Goal: Information Seeking & Learning: Learn about a topic

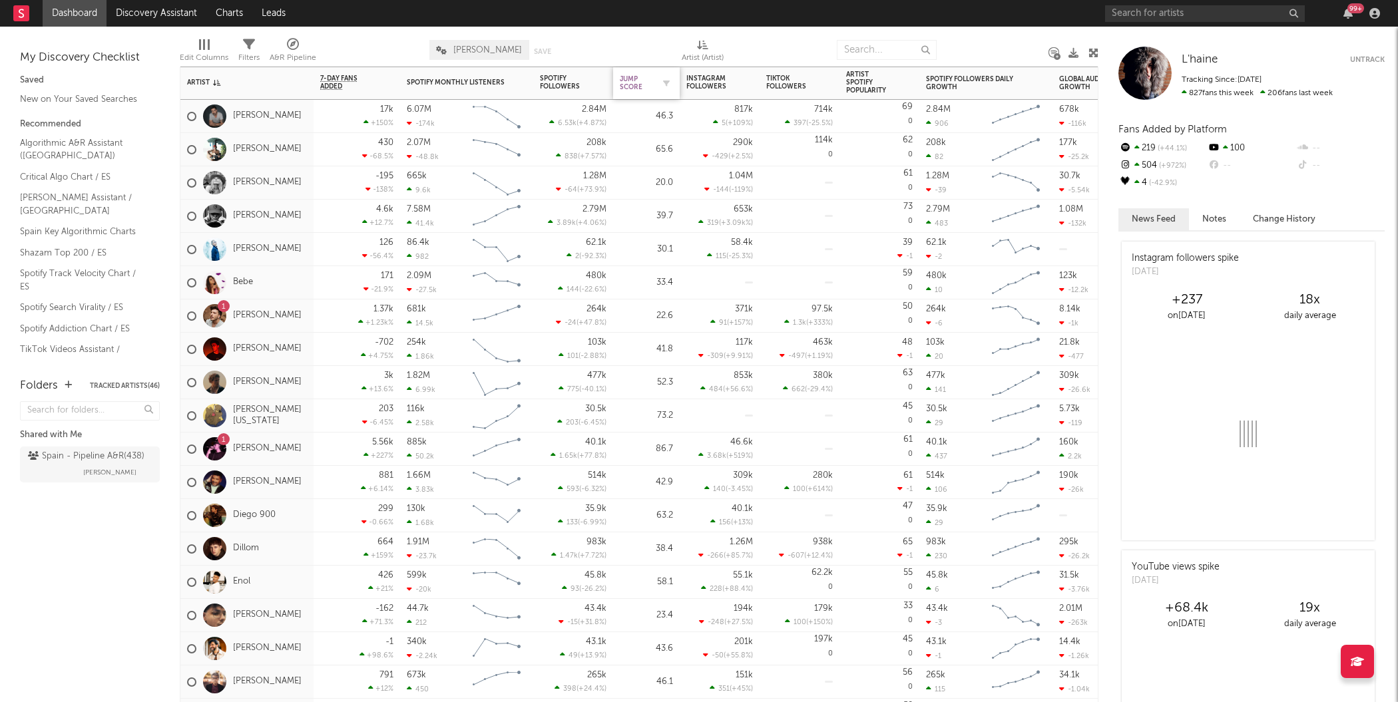
click at [634, 83] on div "Jump Score" at bounding box center [636, 83] width 33 height 16
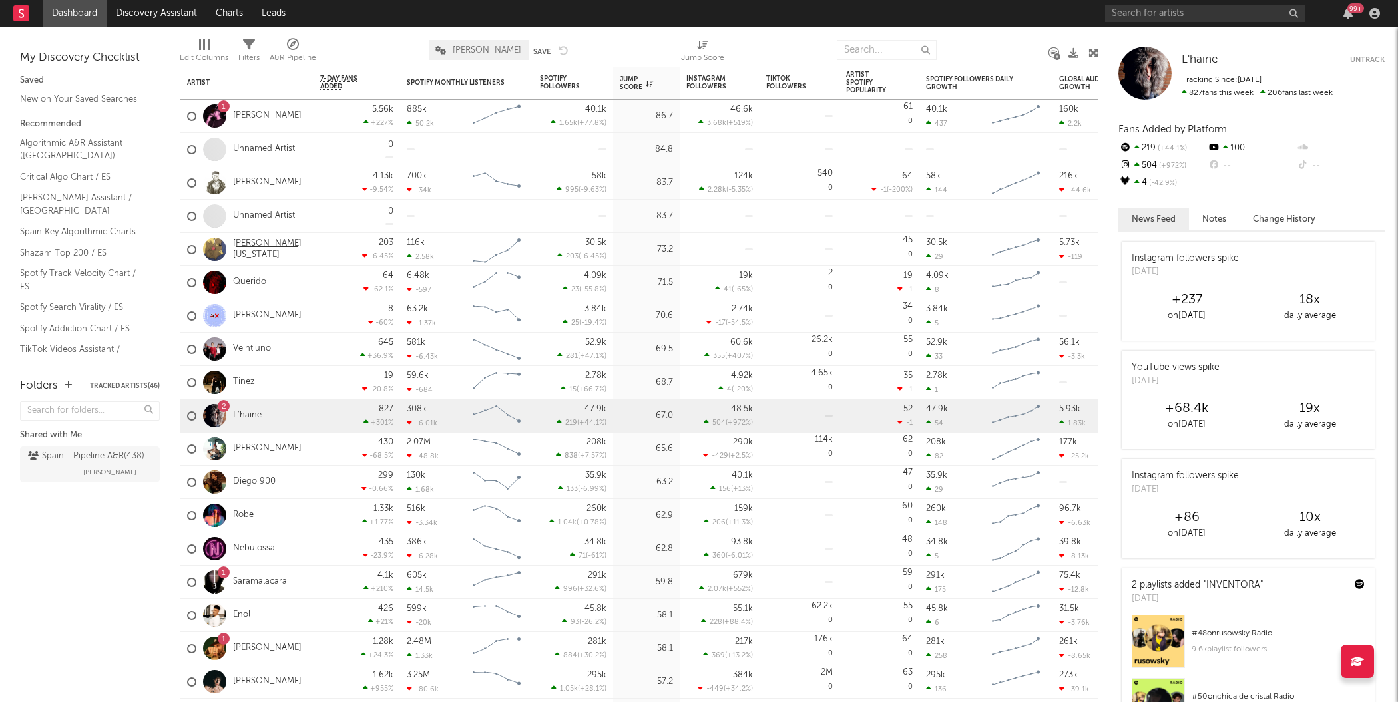
click at [275, 246] on link "[PERSON_NAME][US_STATE]" at bounding box center [270, 249] width 74 height 23
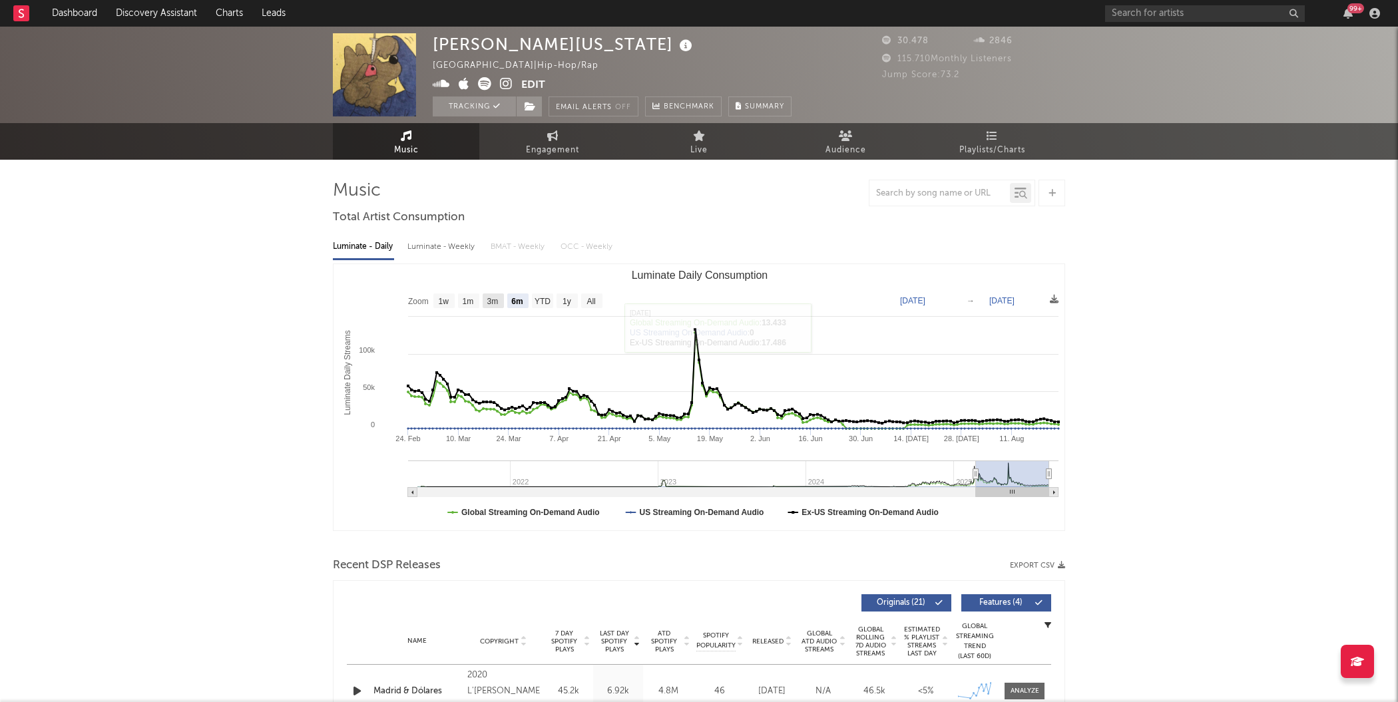
click at [495, 306] on rect "Luminate Daily Consumption" at bounding box center [493, 301] width 21 height 15
select select "3m"
type input "[DATE]"
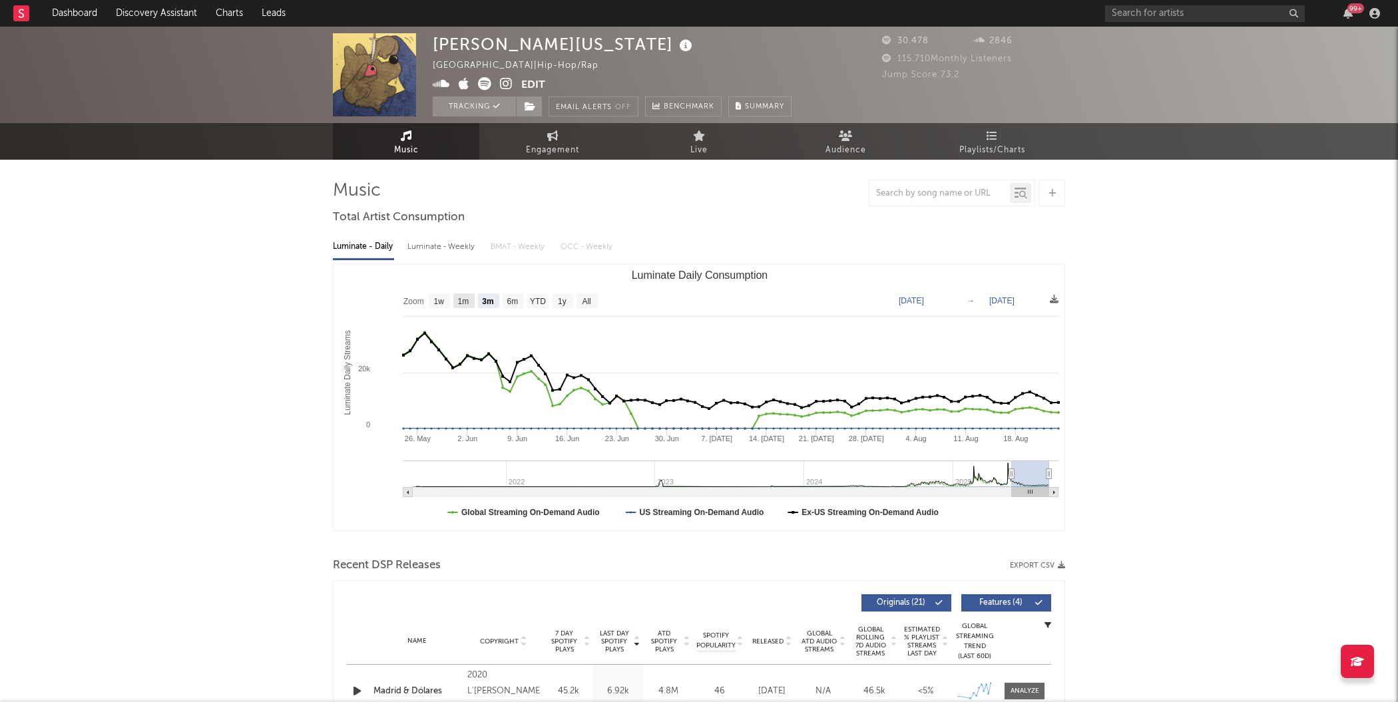
click at [469, 307] on rect "Luminate Daily Consumption" at bounding box center [463, 301] width 21 height 15
select select "1m"
type input "[DATE]"
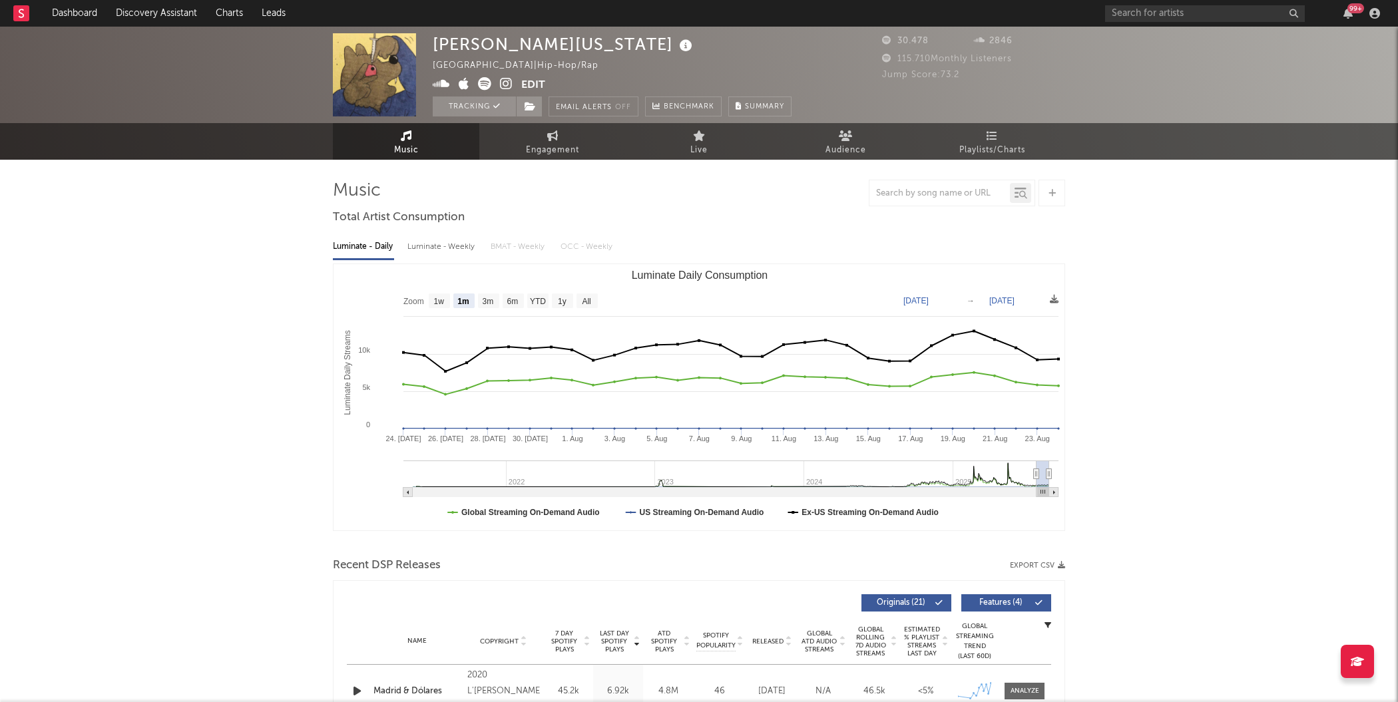
click at [451, 307] on rect "Luminate Daily Consumption" at bounding box center [699, 397] width 732 height 266
click at [445, 307] on rect "Luminate Daily Consumption" at bounding box center [439, 301] width 21 height 15
select select "1w"
type input "[DATE]"
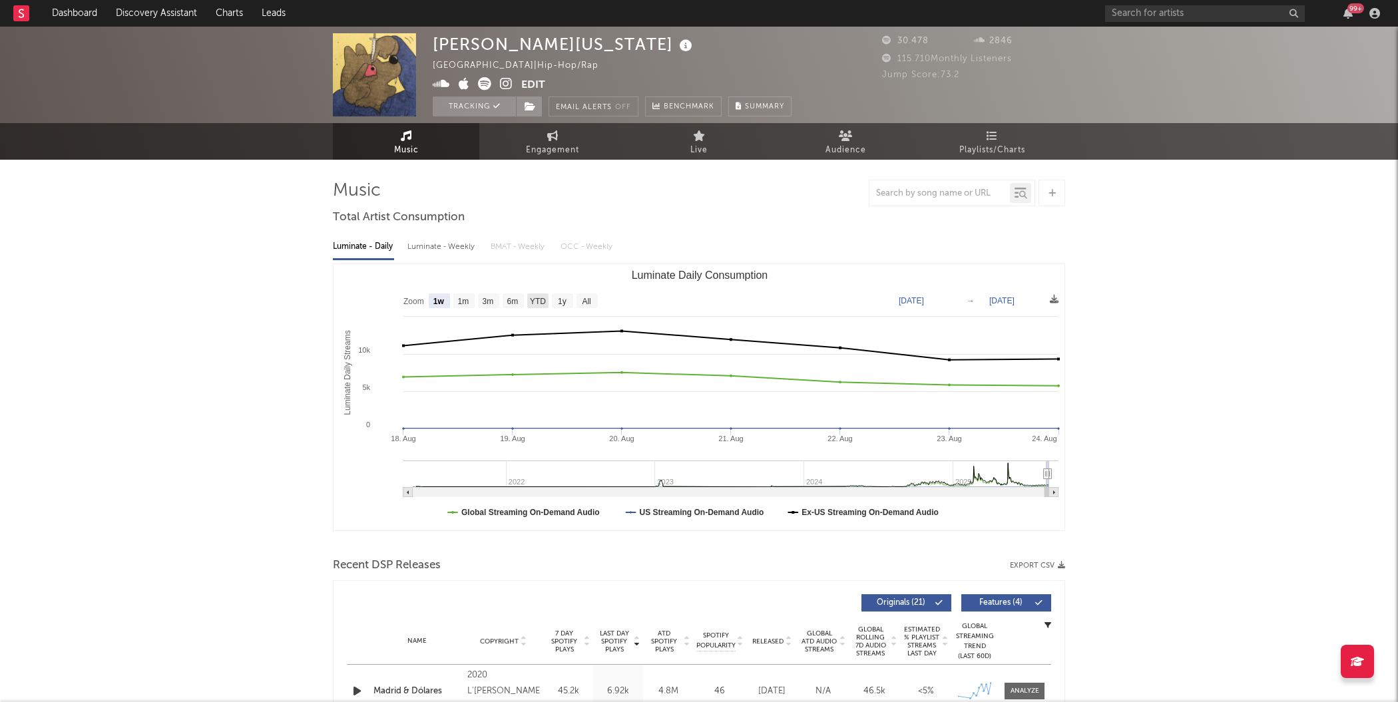
click at [527, 302] on rect "Luminate Daily Consumption" at bounding box center [537, 301] width 21 height 15
select select "YTD"
type input "[DATE]"
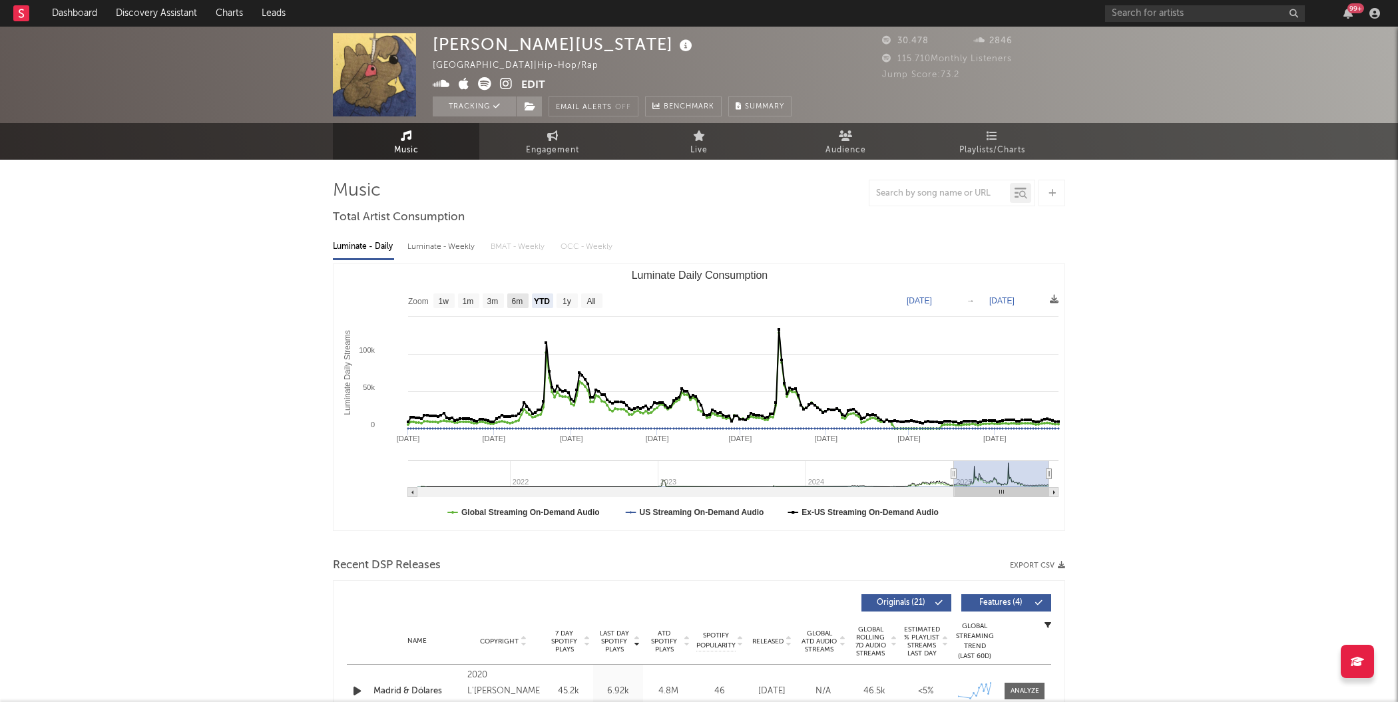
click at [521, 309] on rect "Luminate Daily Consumption" at bounding box center [699, 397] width 732 height 266
click at [517, 305] on text "6m" at bounding box center [517, 301] width 11 height 9
select select "6m"
type input "[DATE]"
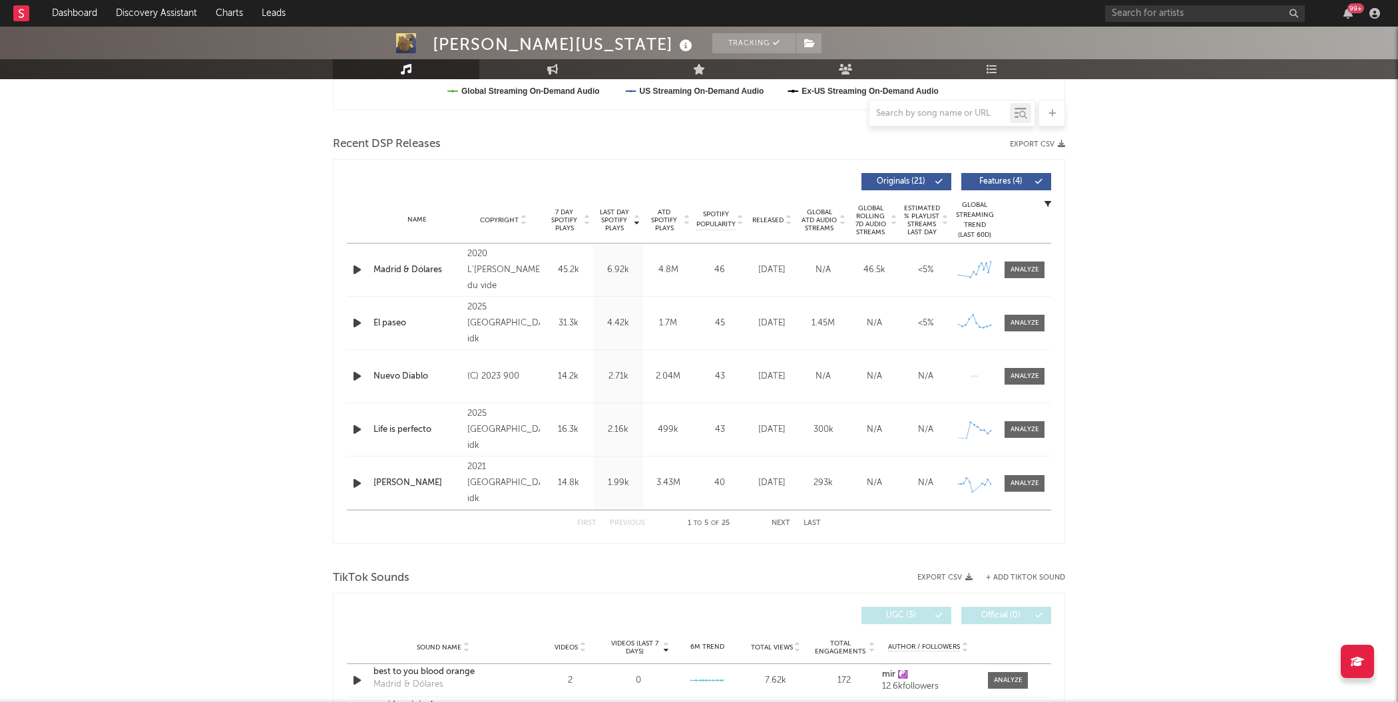
scroll to position [423, 0]
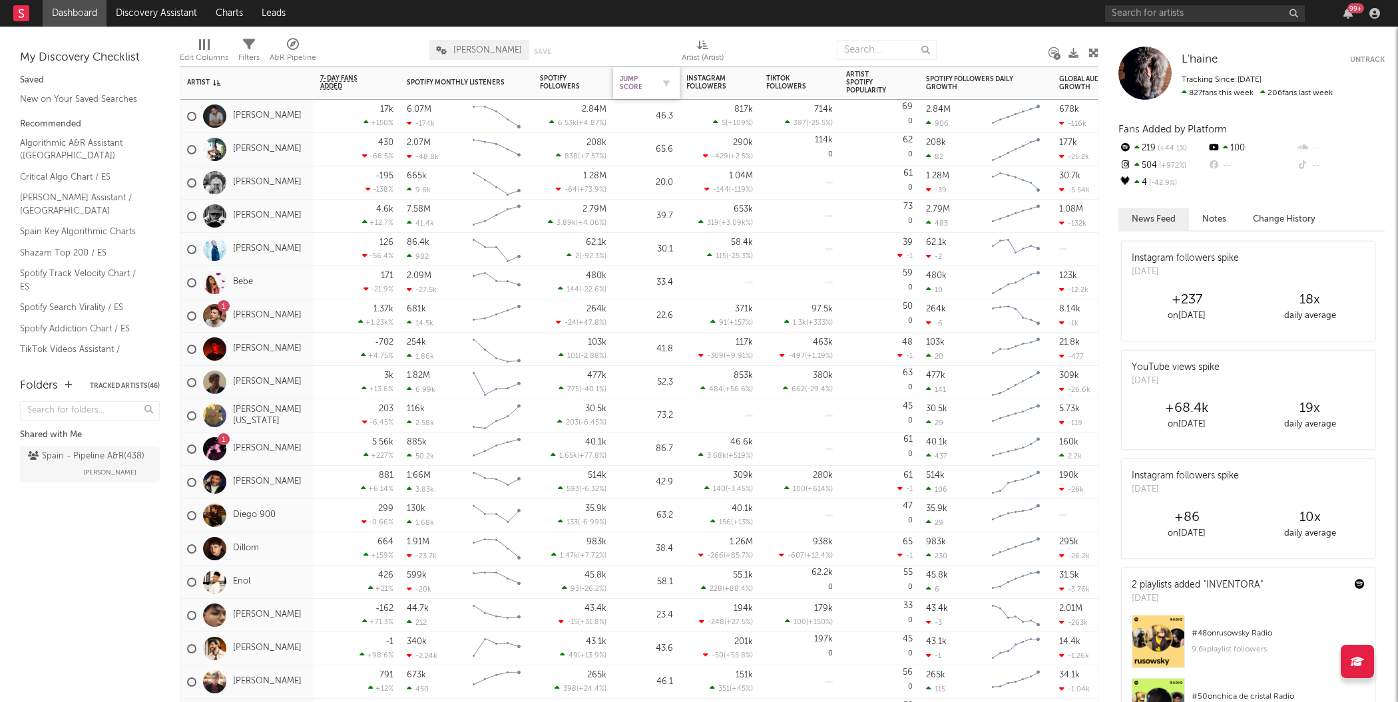
click at [634, 77] on div "Jump Score" at bounding box center [636, 83] width 33 height 16
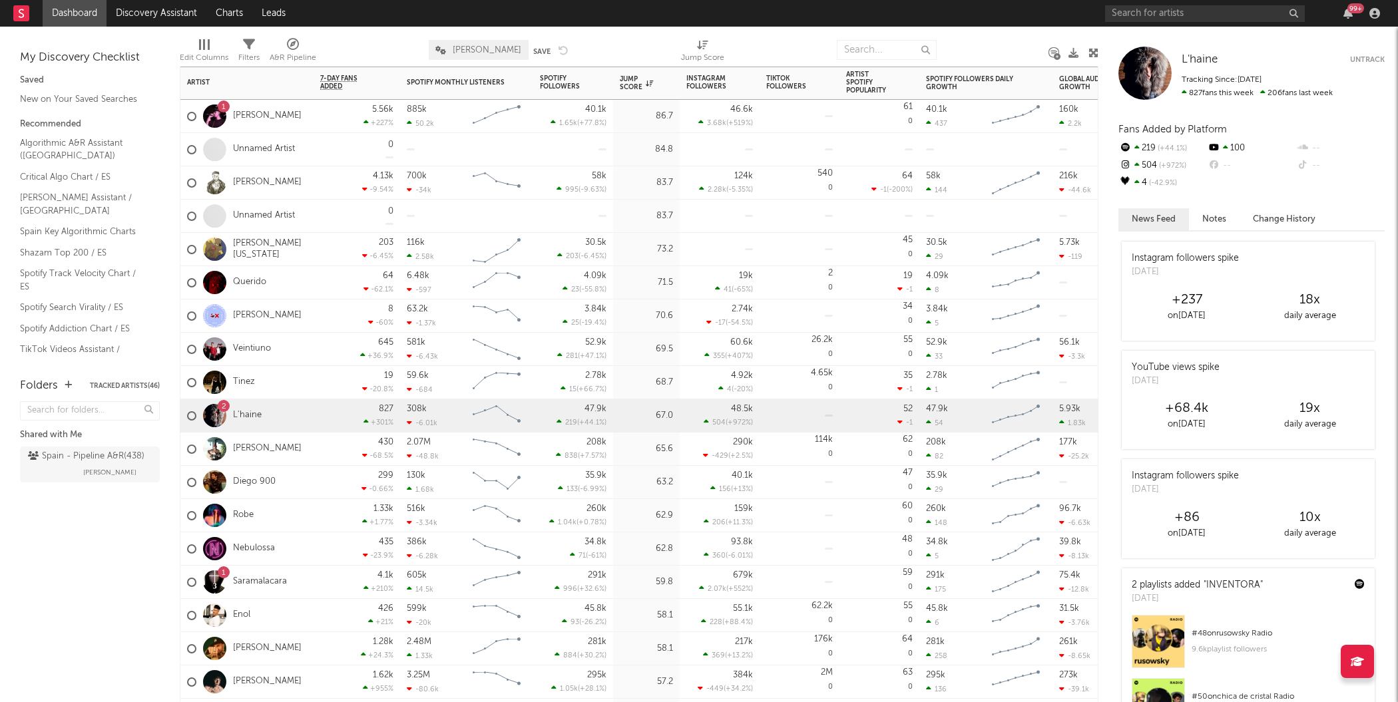
click at [261, 123] on div "1 [PERSON_NAME]" at bounding box center [244, 116] width 114 height 39
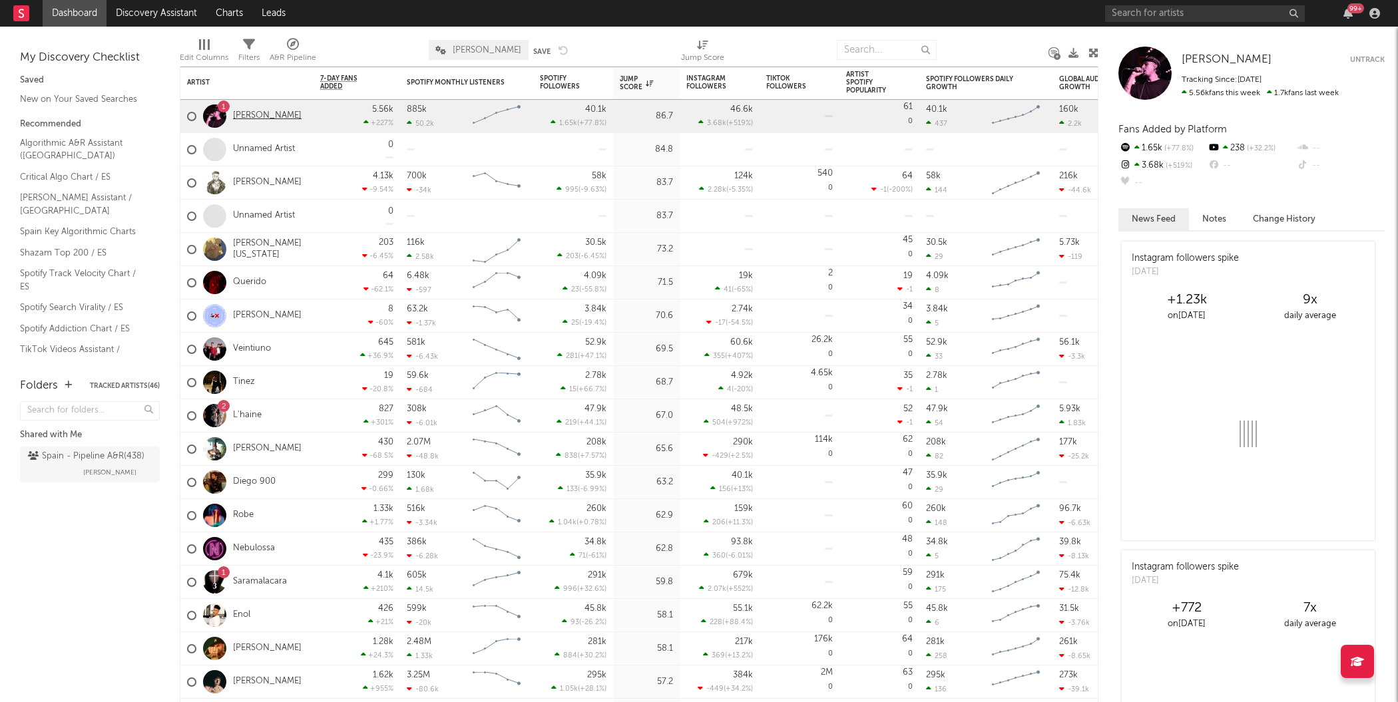
click at [254, 117] on link "[PERSON_NAME]" at bounding box center [267, 115] width 69 height 11
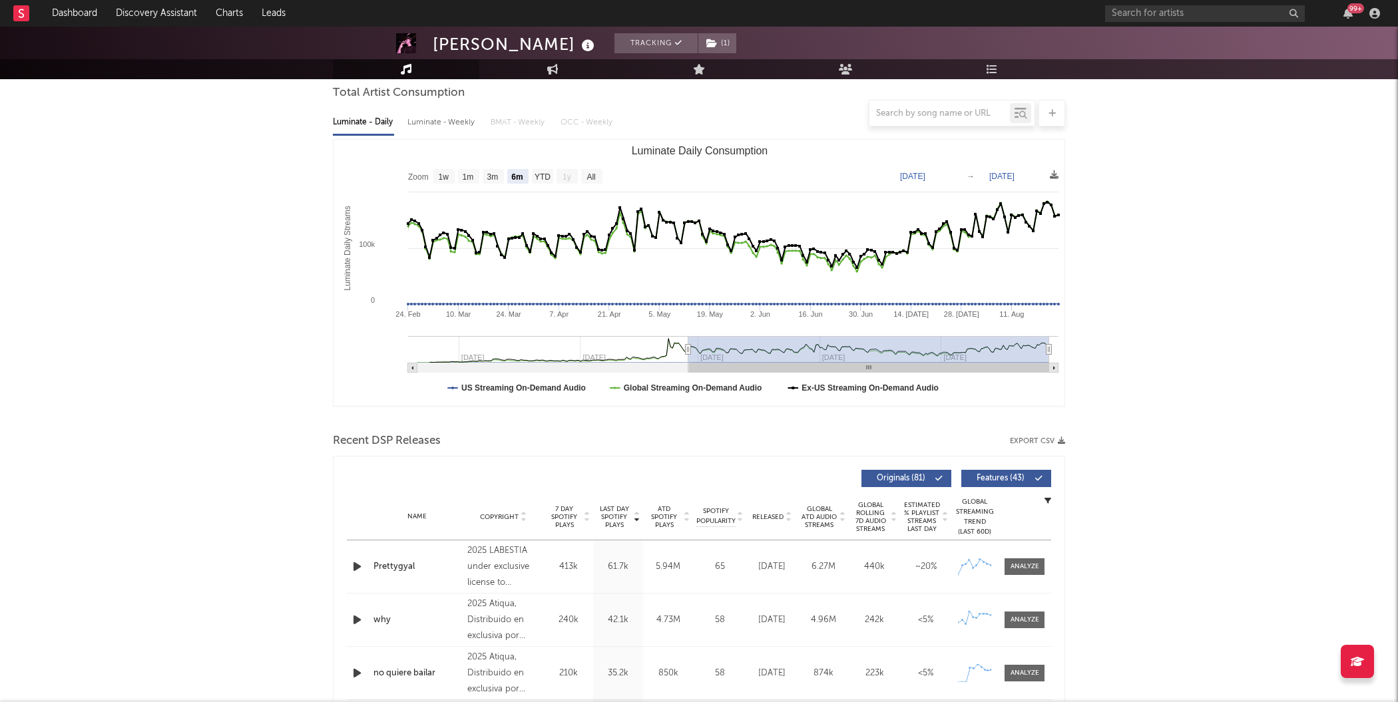
scroll to position [92, 0]
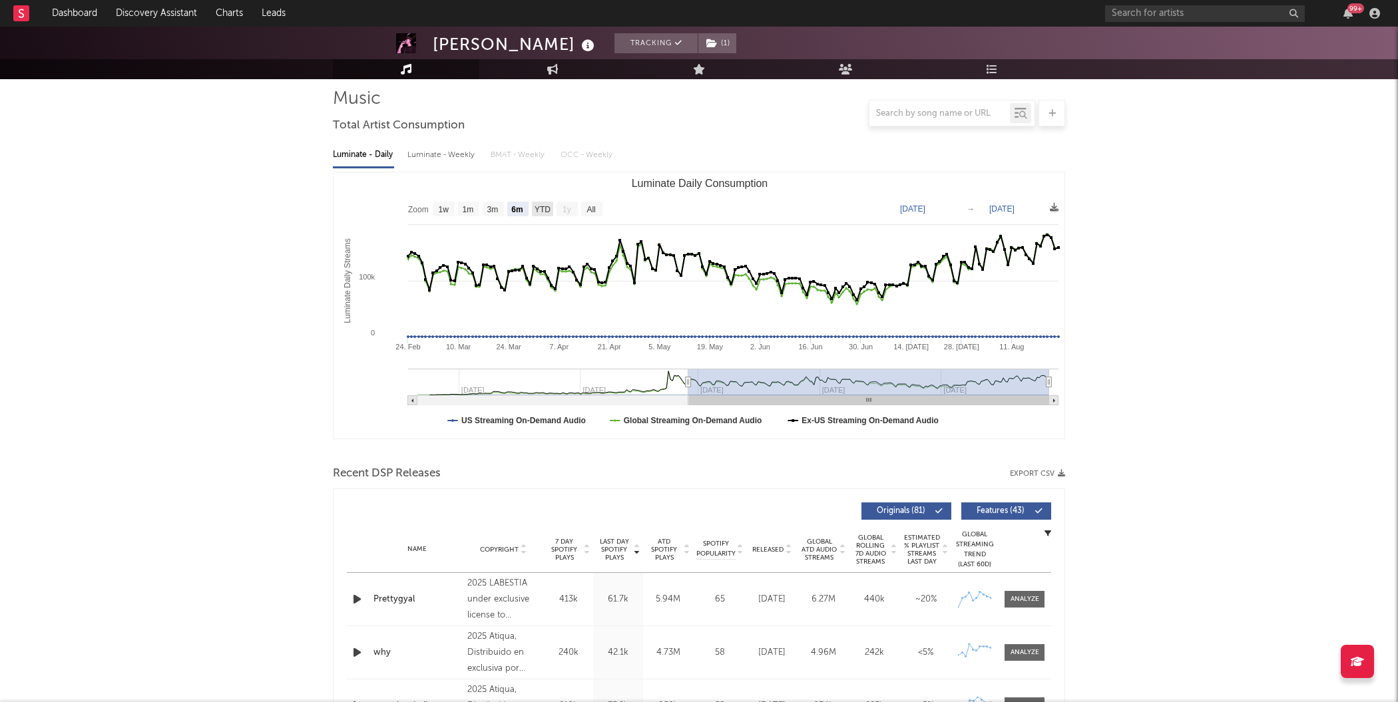
click at [535, 206] on text "YTD" at bounding box center [543, 209] width 16 height 9
select select "YTD"
type input "[DATE]"
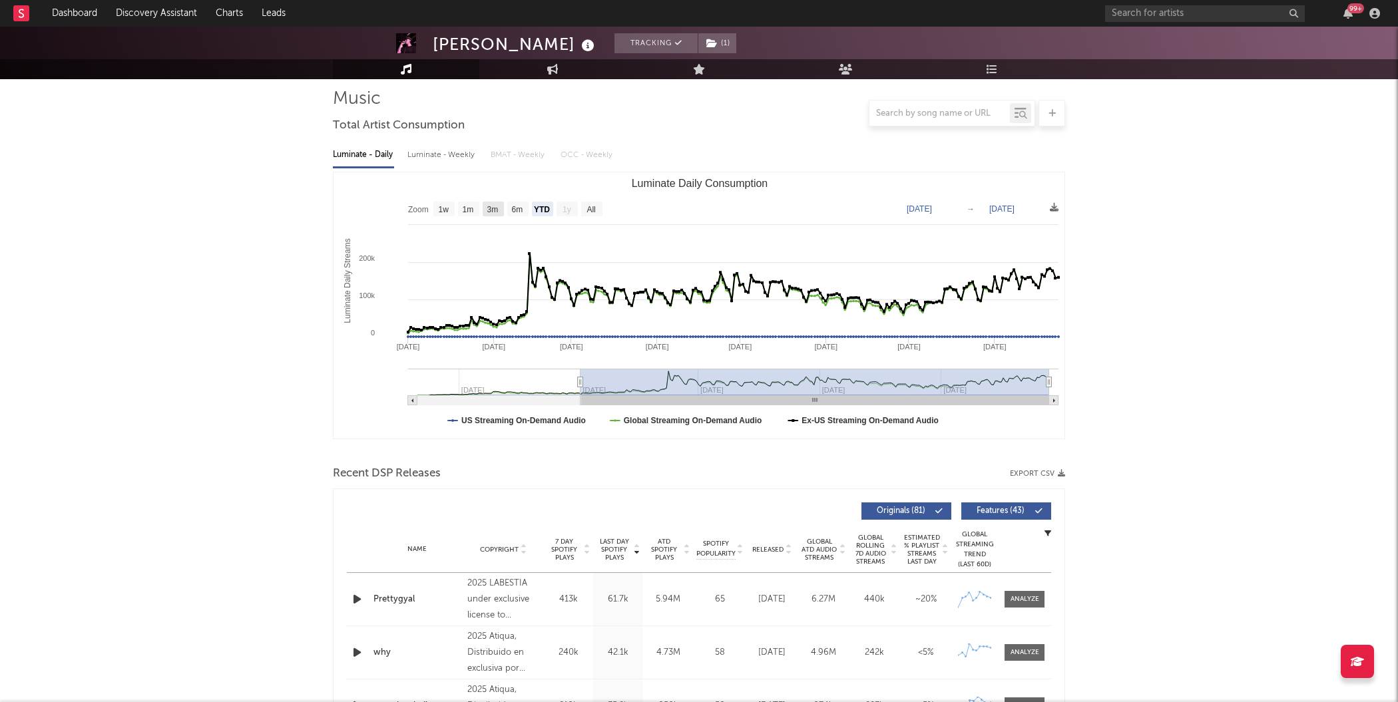
click at [491, 210] on text "3m" at bounding box center [492, 209] width 11 height 9
select select "3m"
type input "[DATE]"
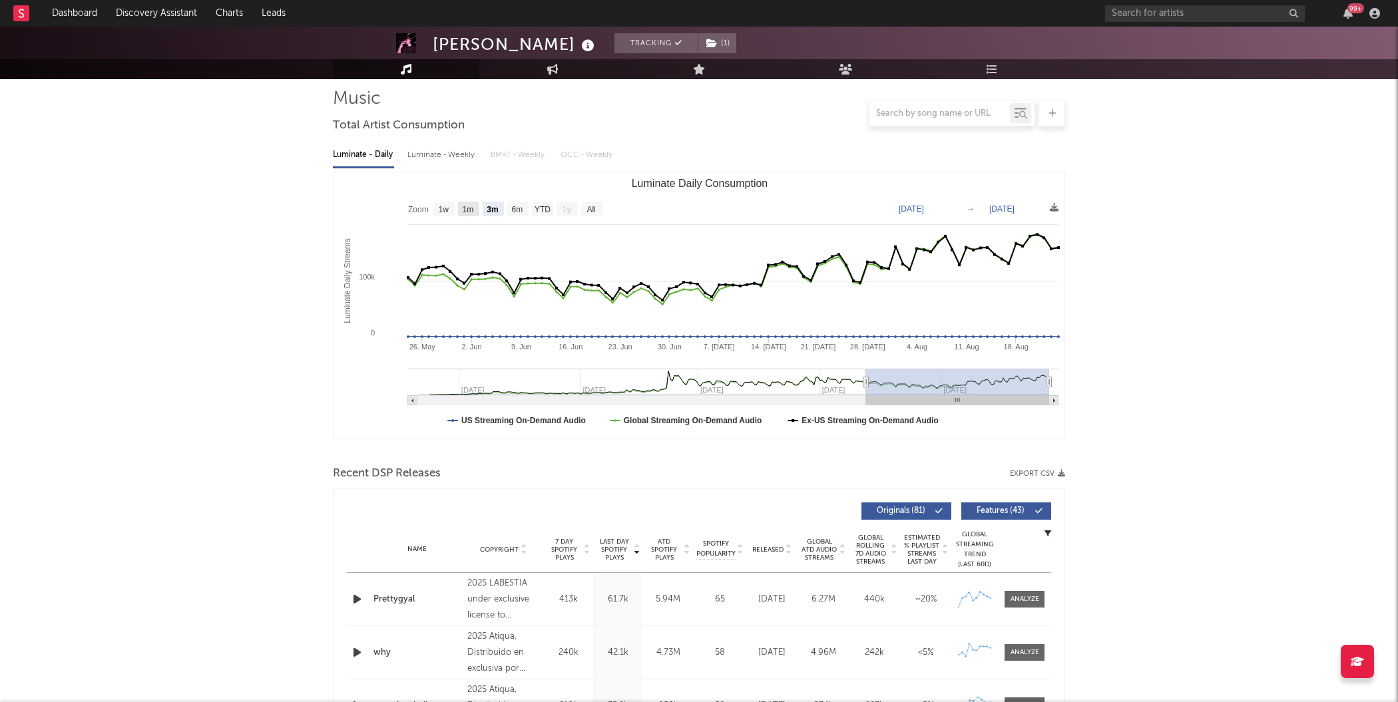
click at [463, 210] on text "1m" at bounding box center [468, 209] width 11 height 9
select select "1m"
type input "[DATE]"
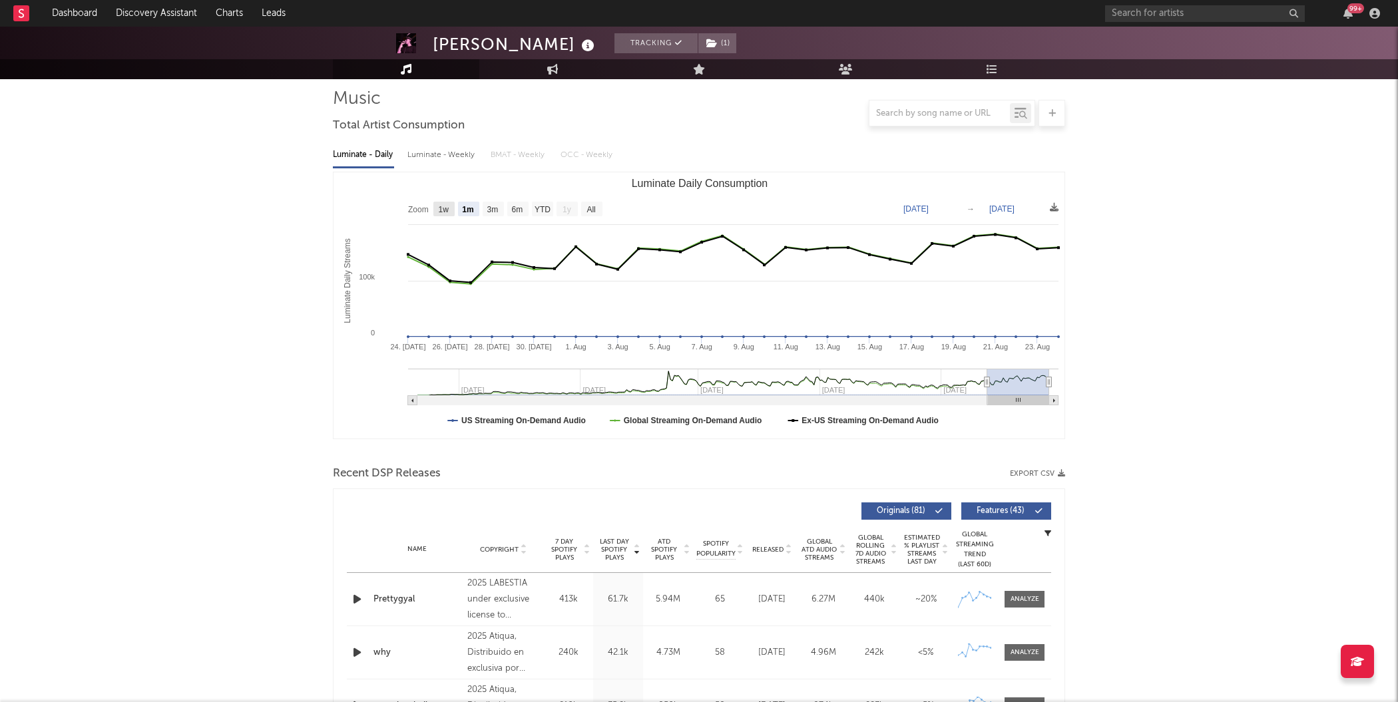
click at [443, 211] on text "1w" at bounding box center [444, 209] width 11 height 9
select select "1w"
type input "[DATE]"
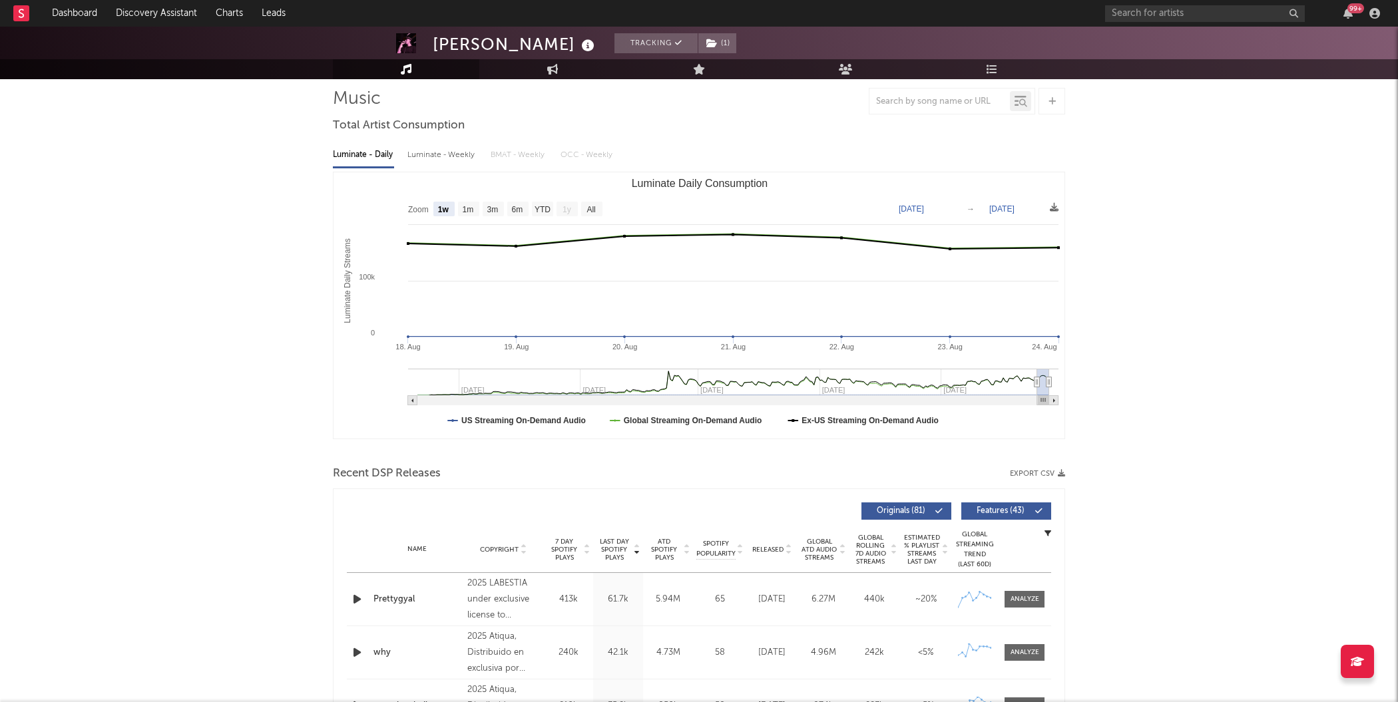
scroll to position [0, 0]
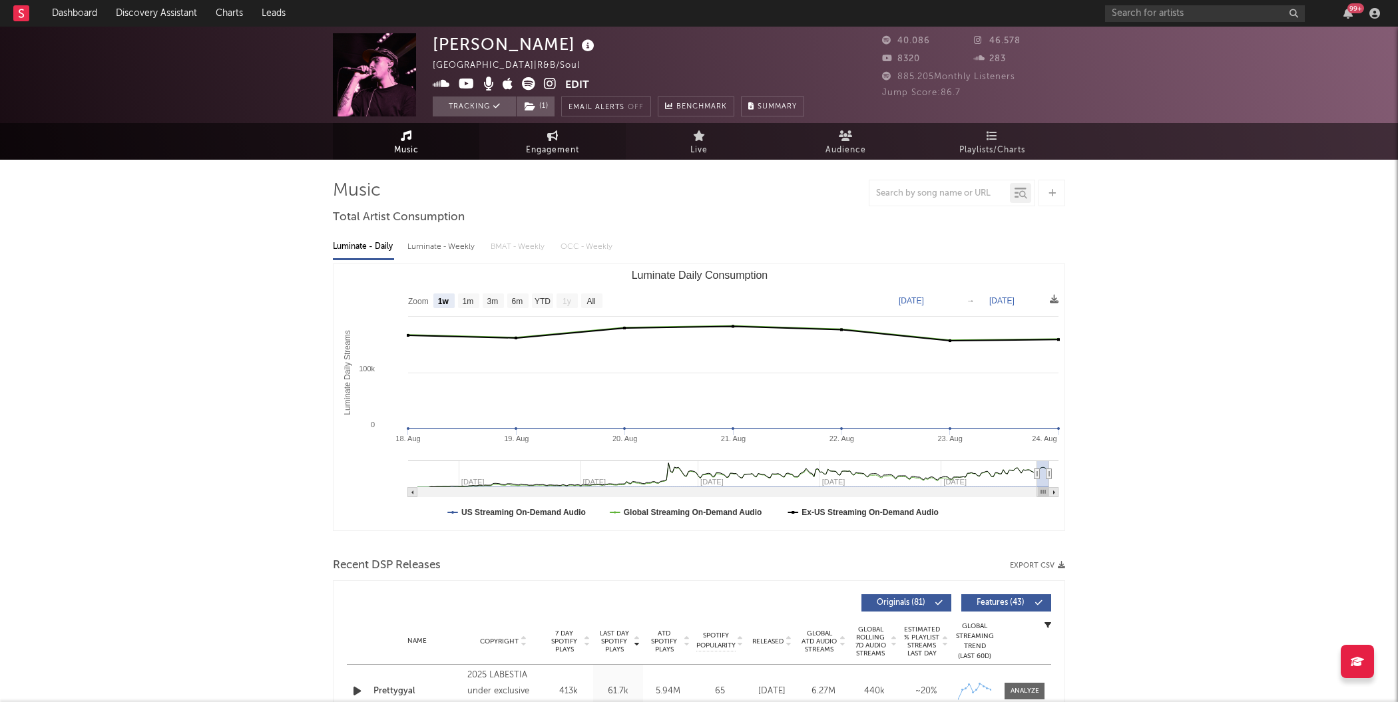
click at [574, 142] on span "Engagement" at bounding box center [552, 150] width 53 height 16
select select "1w"
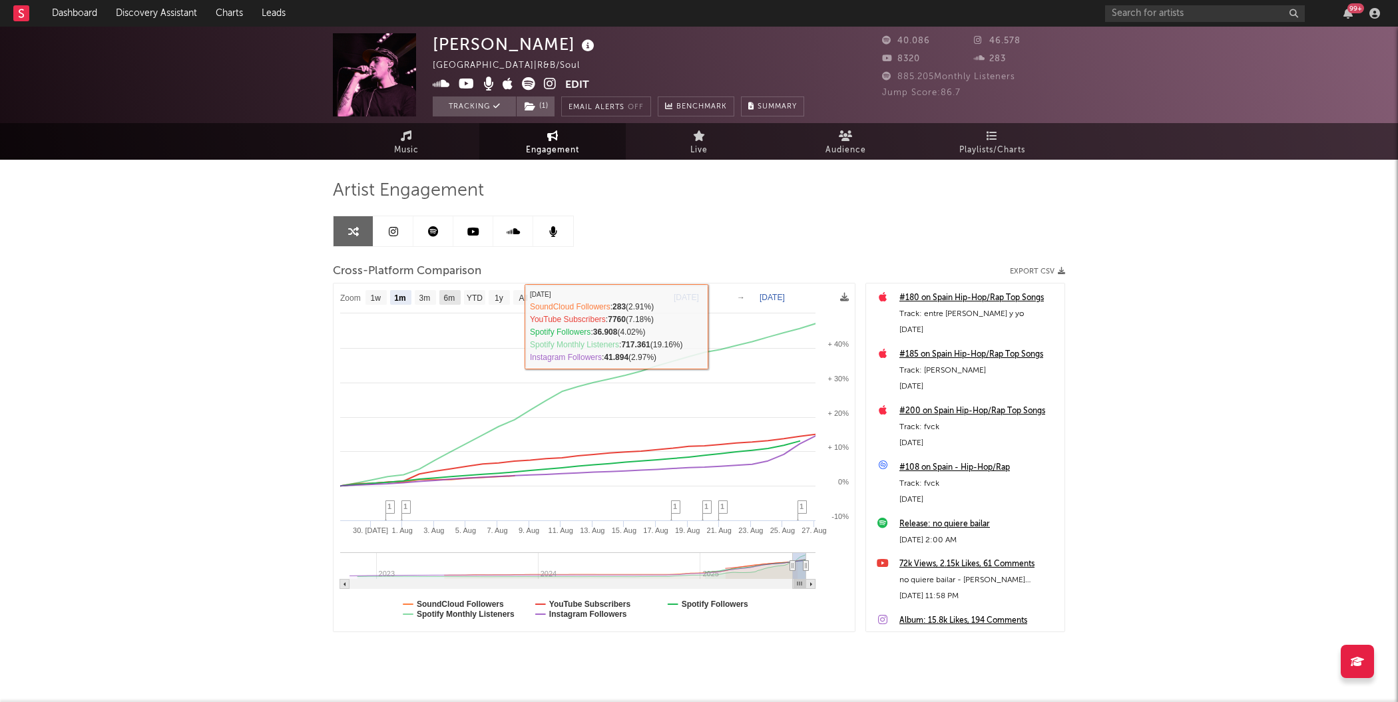
click at [445, 301] on text "6m" at bounding box center [449, 298] width 11 height 9
select select "6m"
type input "[DATE]"
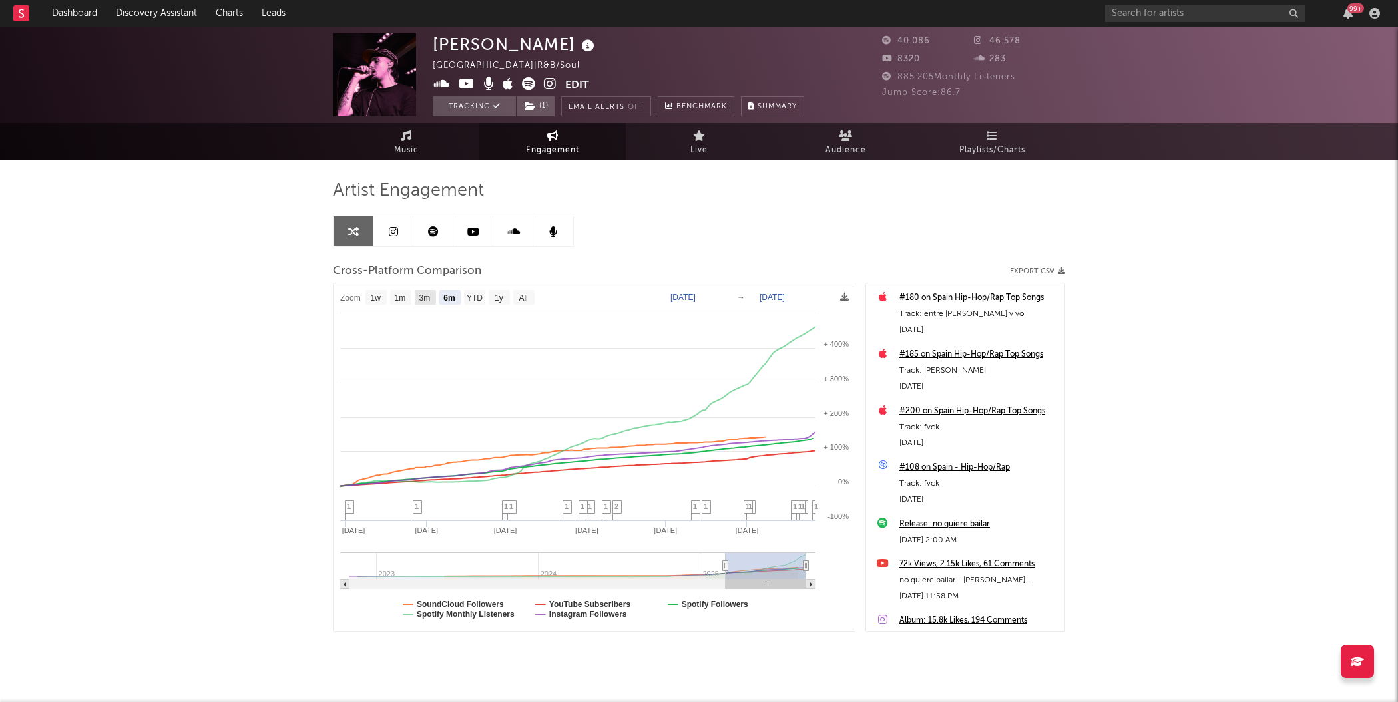
click at [425, 301] on text "3m" at bounding box center [424, 298] width 11 height 9
select select "3m"
type input "[DATE]"
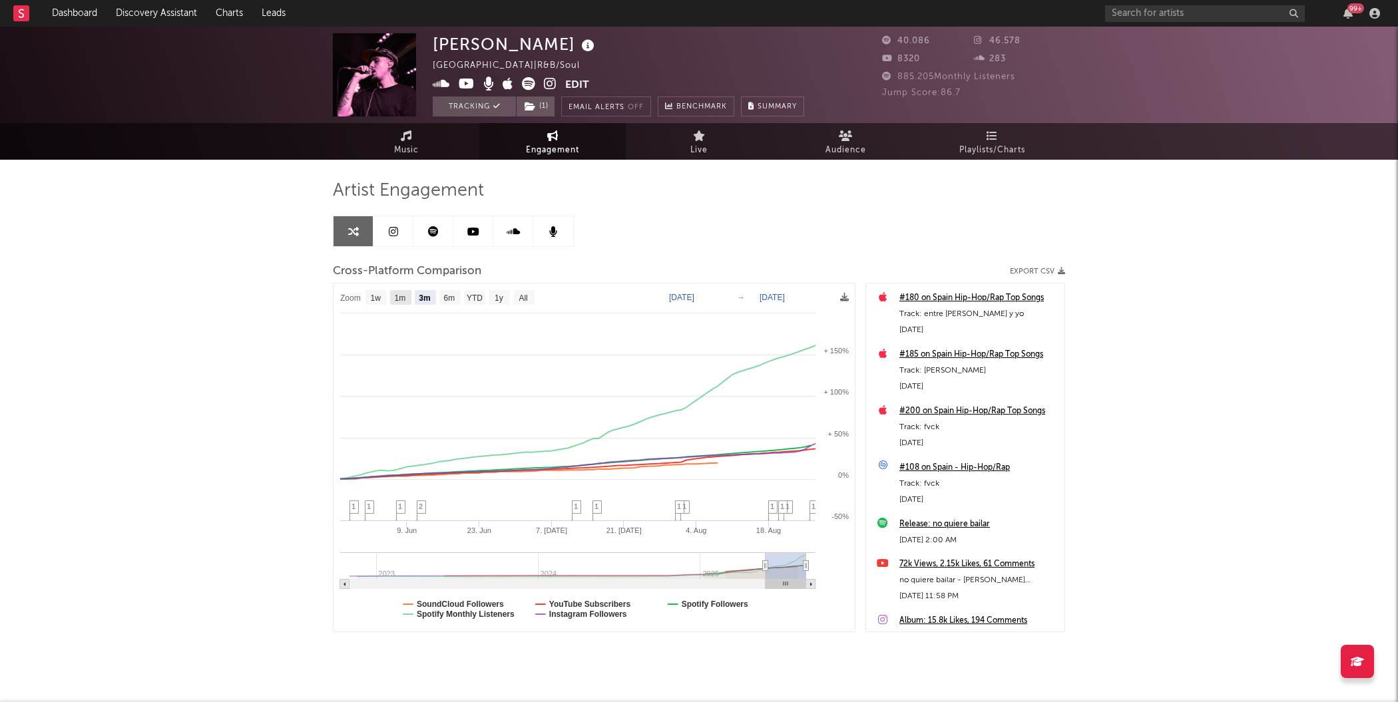
click at [401, 297] on text "1m" at bounding box center [400, 298] width 11 height 9
select select "1m"
type input "[DATE]"
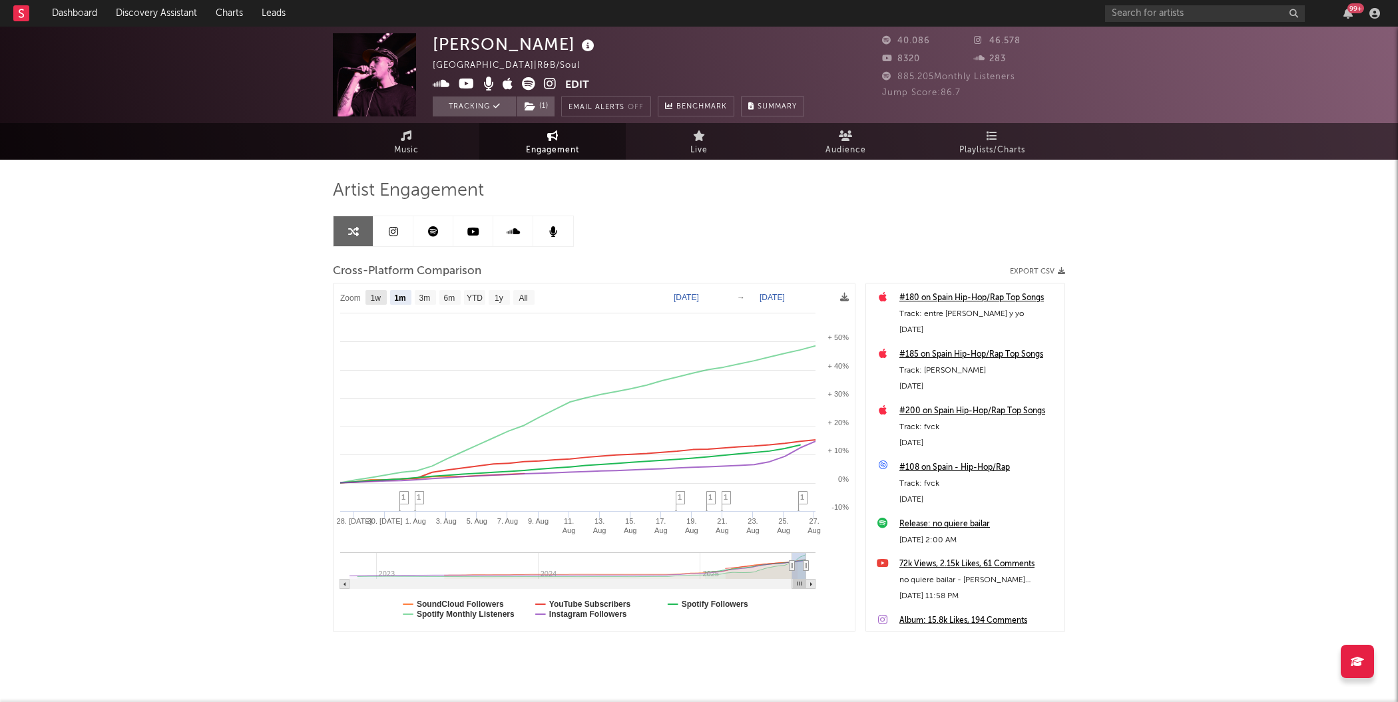
click at [376, 294] on text "1w" at bounding box center [376, 298] width 11 height 9
select select "1w"
type input "[DATE]"
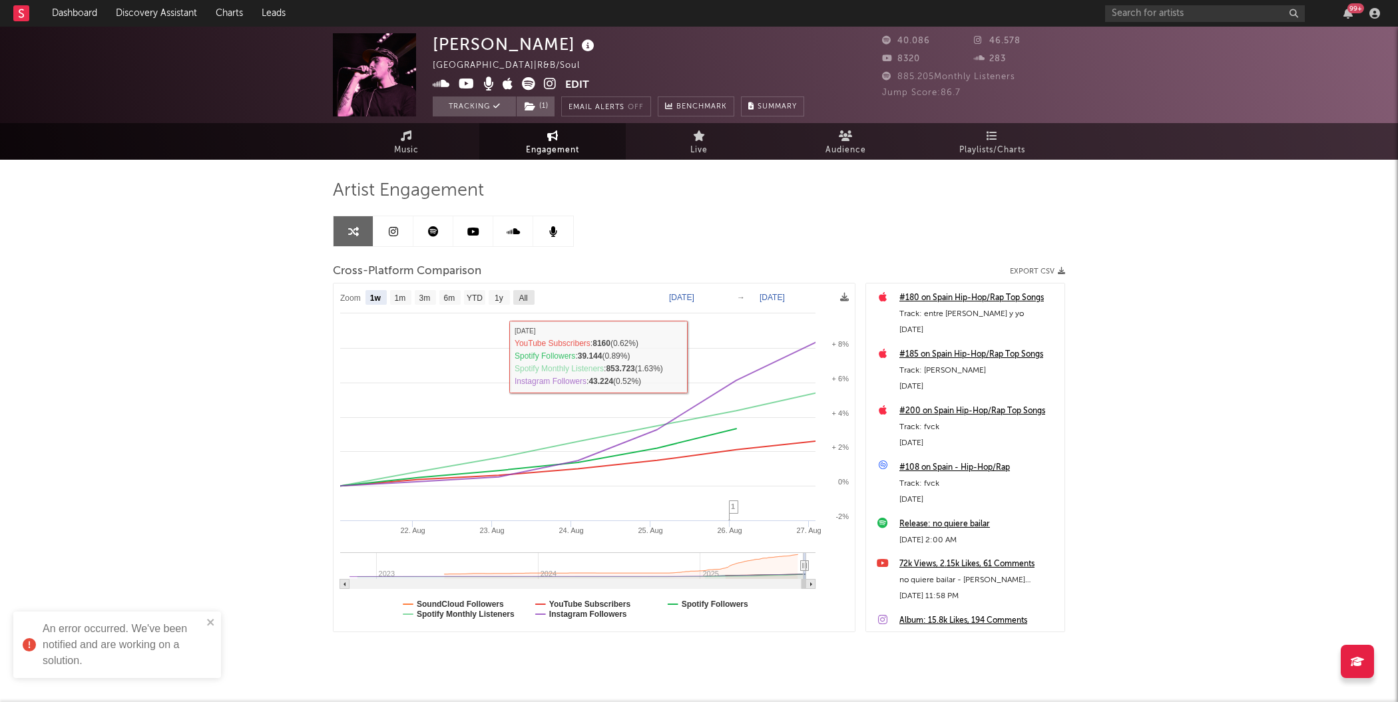
click at [523, 300] on text "All" at bounding box center [523, 298] width 9 height 9
select select "All"
type input "[DATE]"
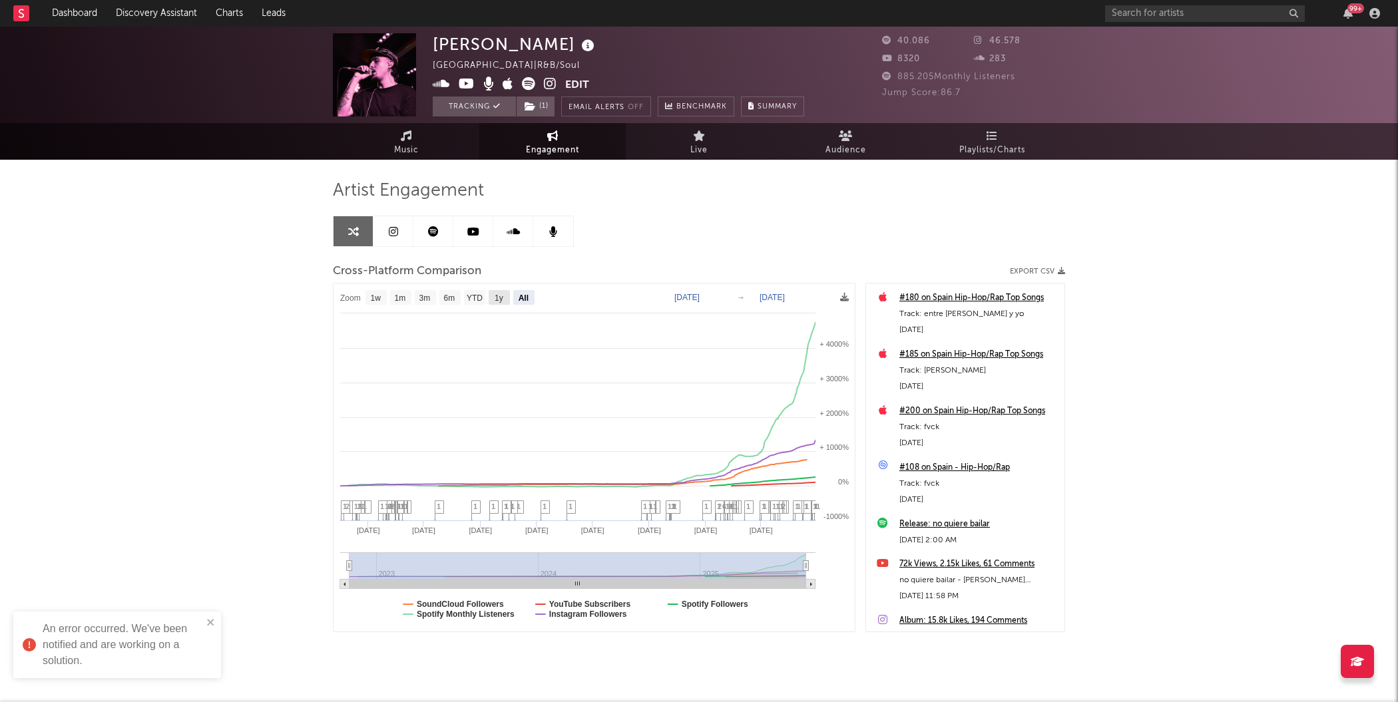
click at [501, 302] on rect at bounding box center [499, 297] width 21 height 15
select select "1y"
type input "[DATE]"
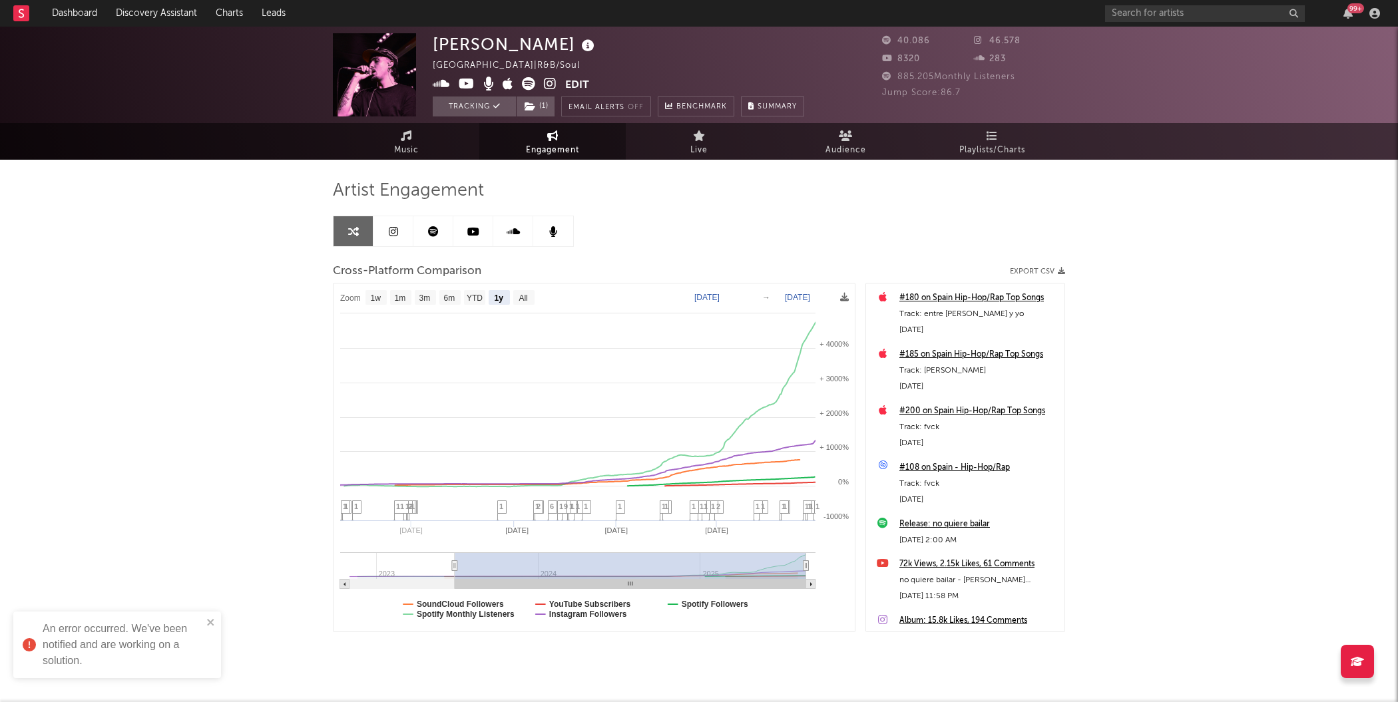
select select "1y"
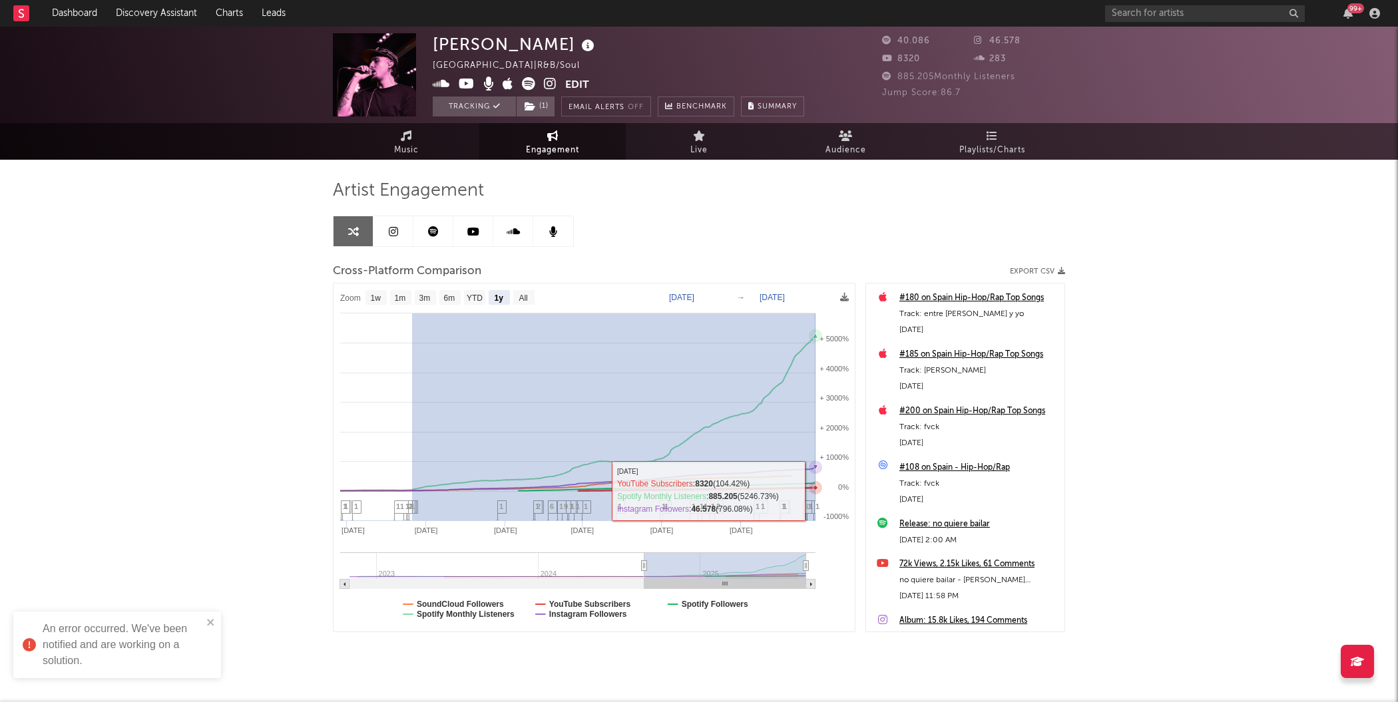
drag, startPoint x: 412, startPoint y: 516, endPoint x: 819, endPoint y: 489, distance: 408.2
click at [819, 489] on icon "Created with Highcharts 10.3.3 Sep '[DATE] Jan '[DATE] May '[DATE] 2023 2024 20…" at bounding box center [594, 458] width 522 height 349
type input "[DATE]"
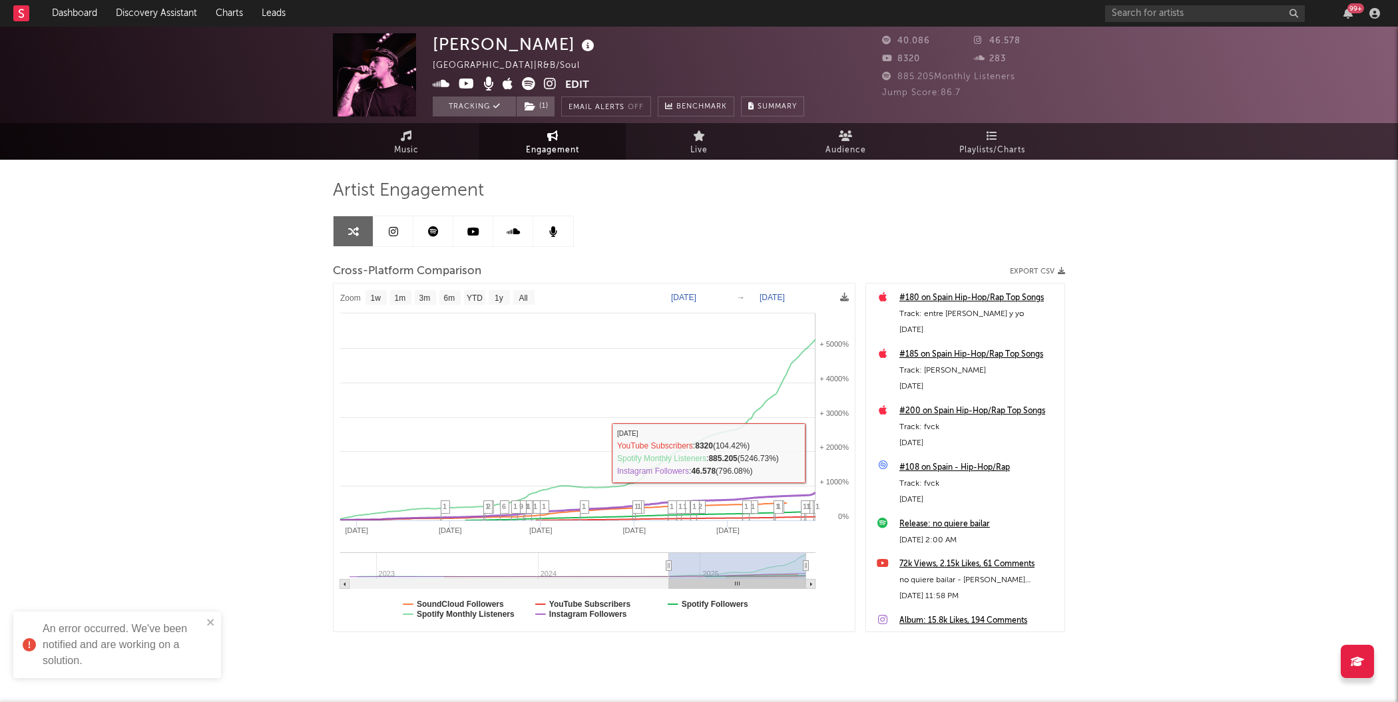
select select "1w"
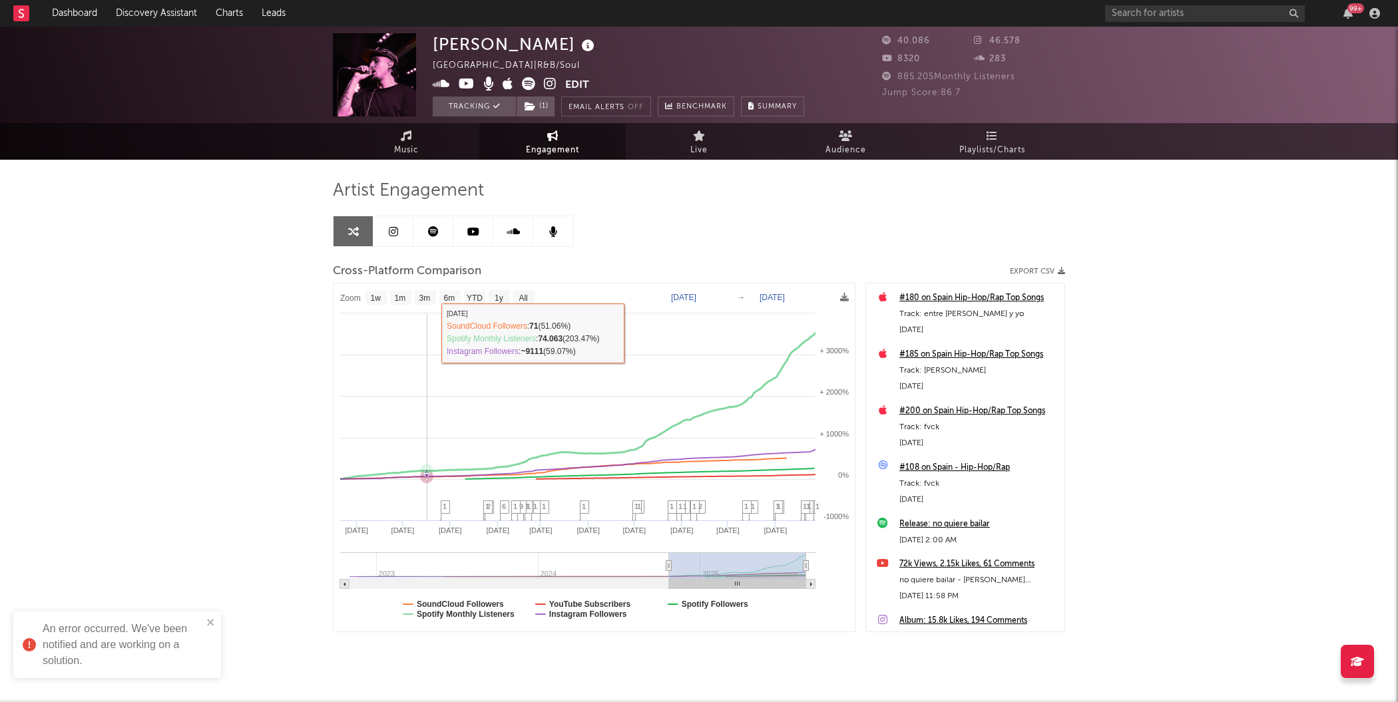
scroll to position [1, 0]
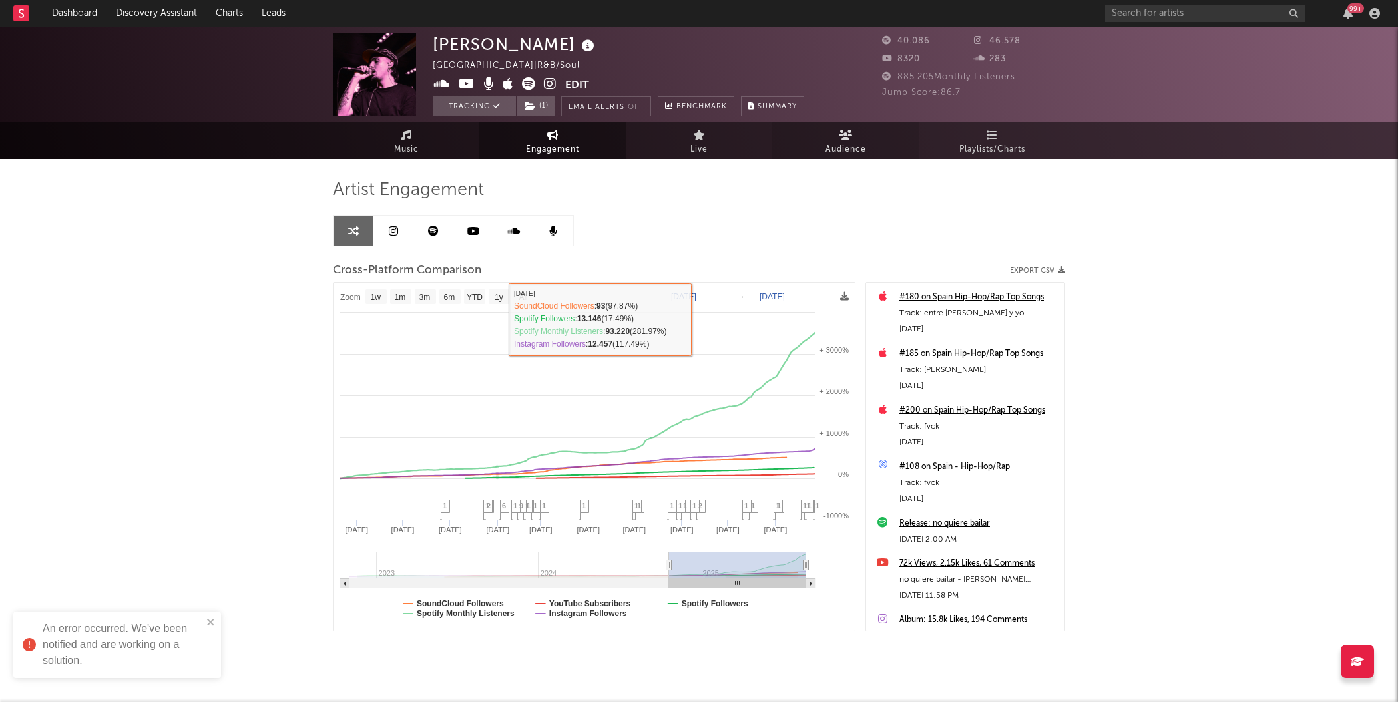
click at [838, 127] on link "Audience" at bounding box center [845, 140] width 146 height 37
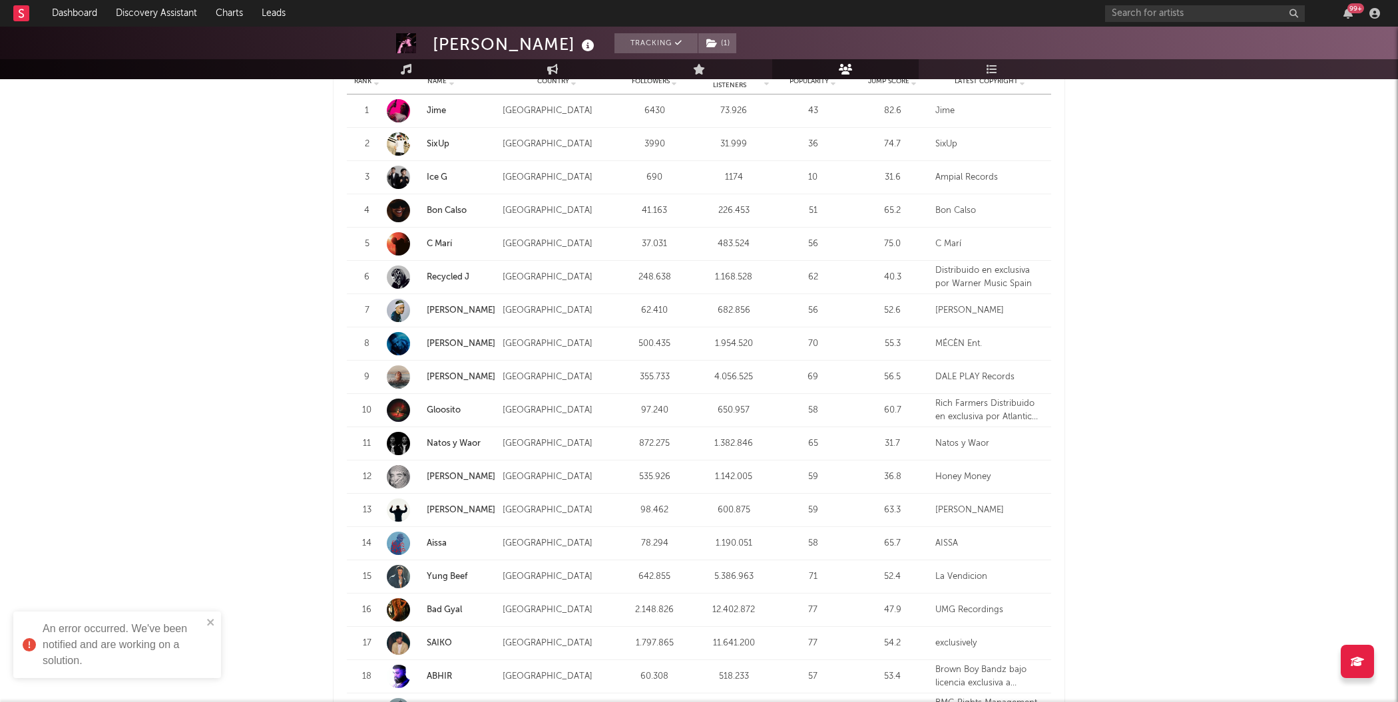
scroll to position [1223, 0]
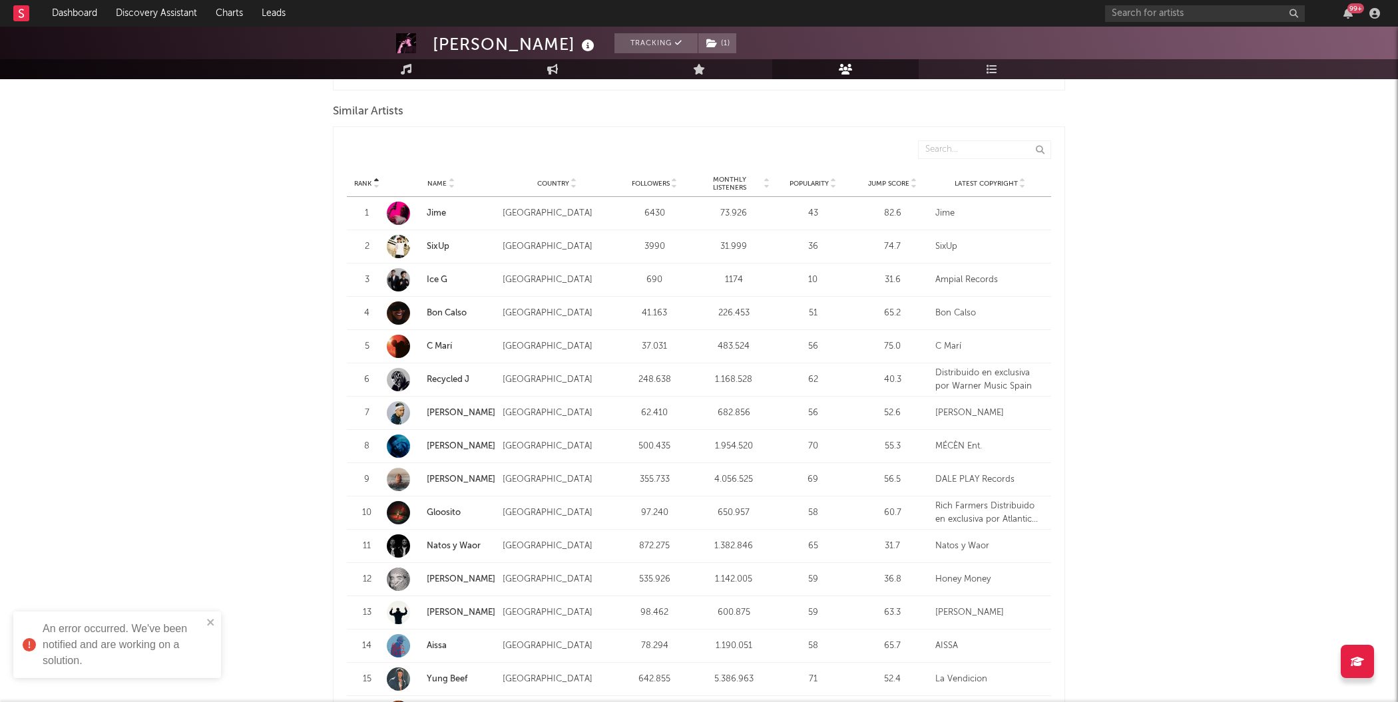
click at [889, 183] on span "Jump Score" at bounding box center [888, 184] width 41 height 8
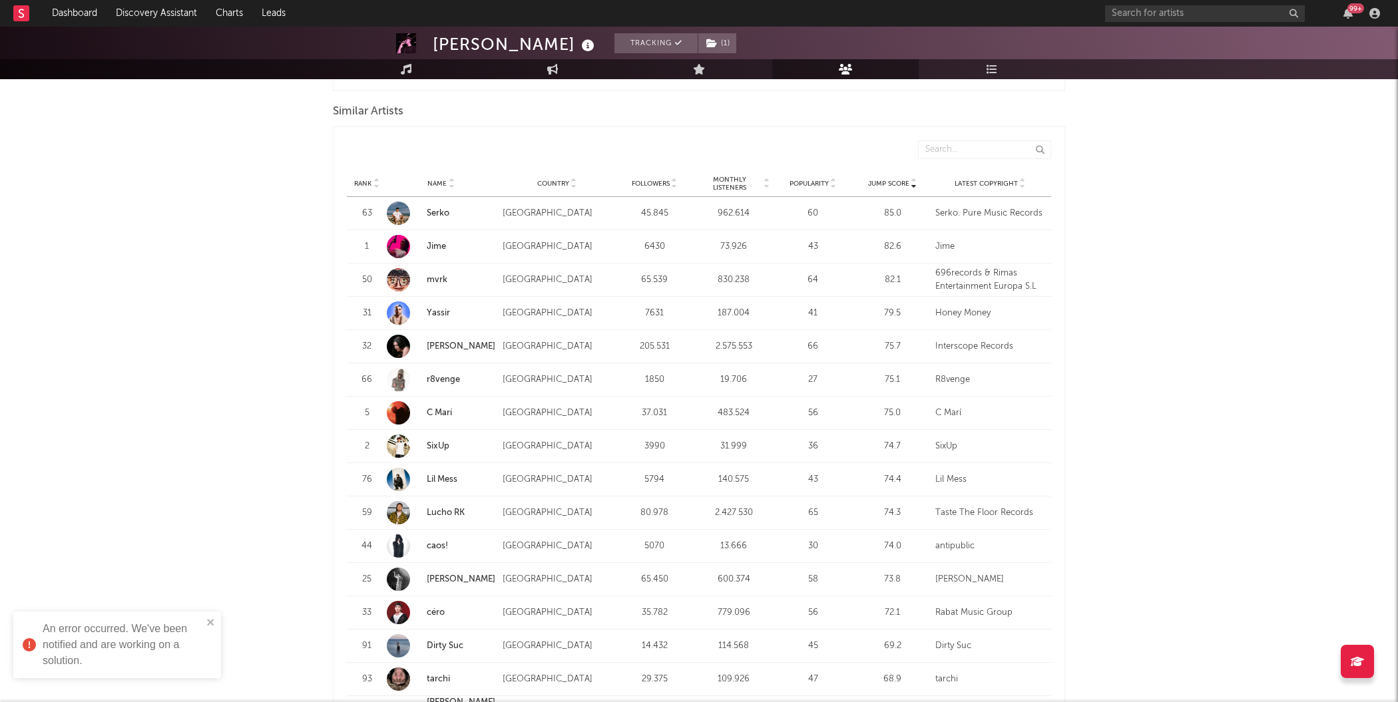
click at [889, 183] on span "Jump Score" at bounding box center [888, 184] width 41 height 8
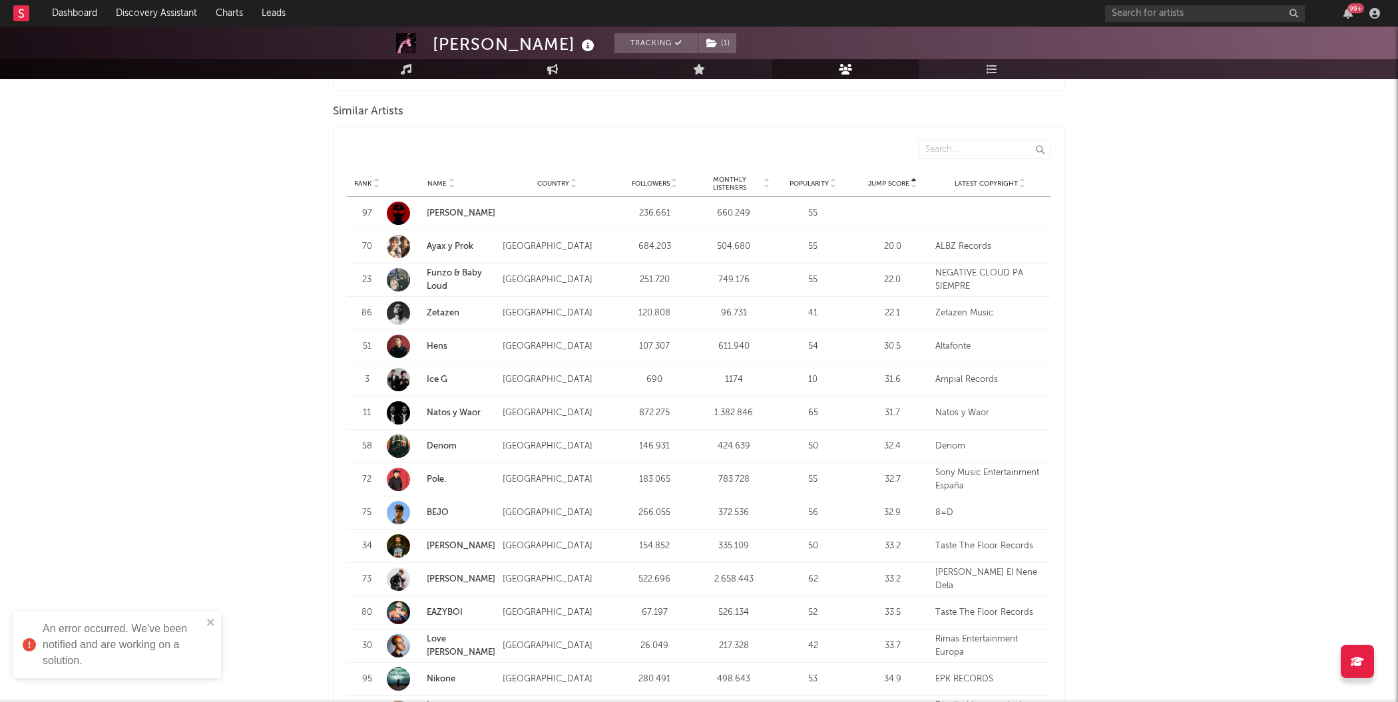
click at [889, 183] on span "Jump Score" at bounding box center [888, 184] width 41 height 8
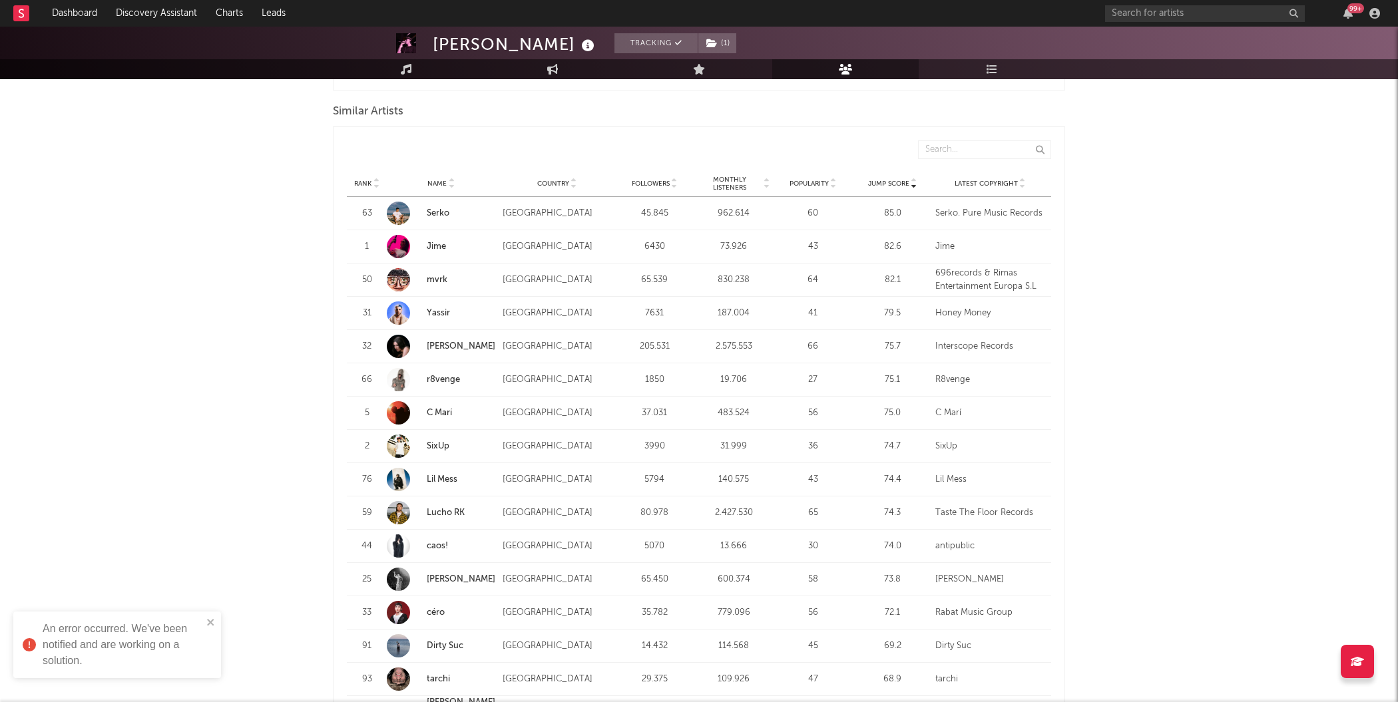
click at [889, 183] on span "Jump Score" at bounding box center [888, 184] width 41 height 8
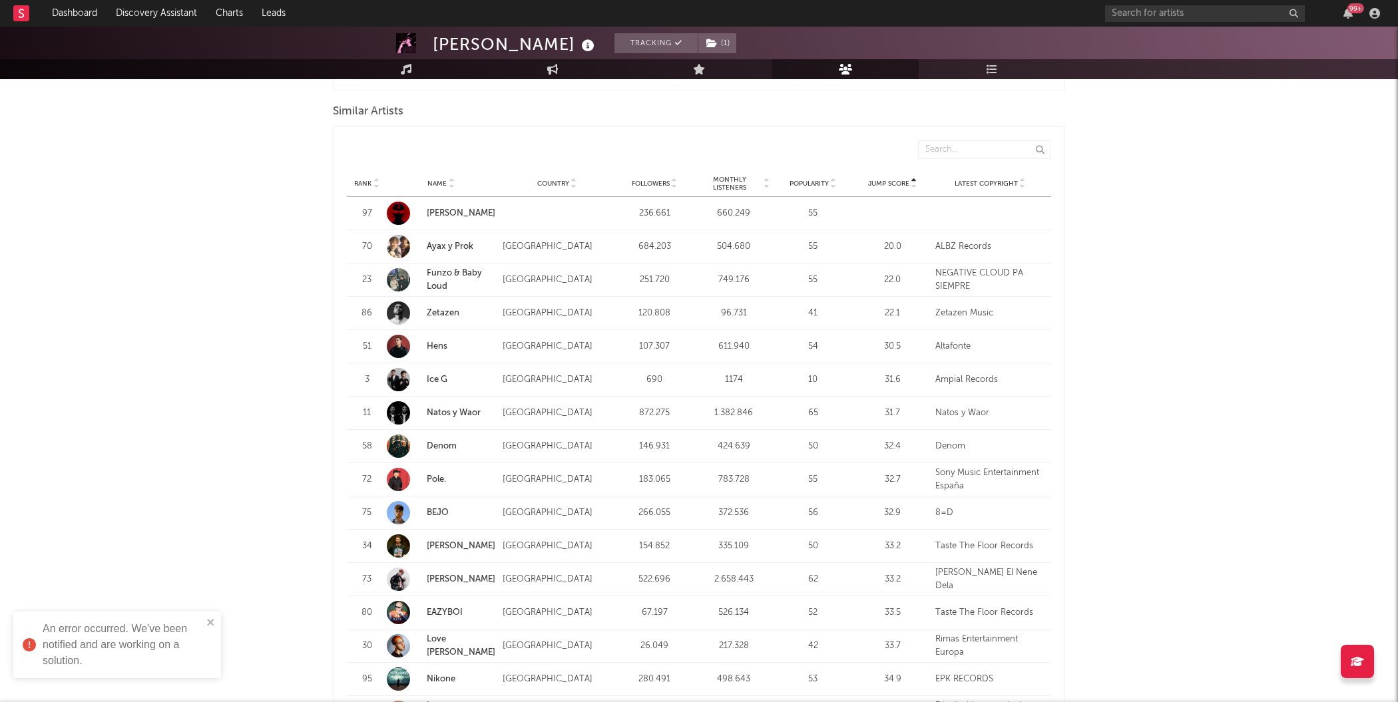
click at [890, 184] on span "Jump Score" at bounding box center [888, 184] width 41 height 8
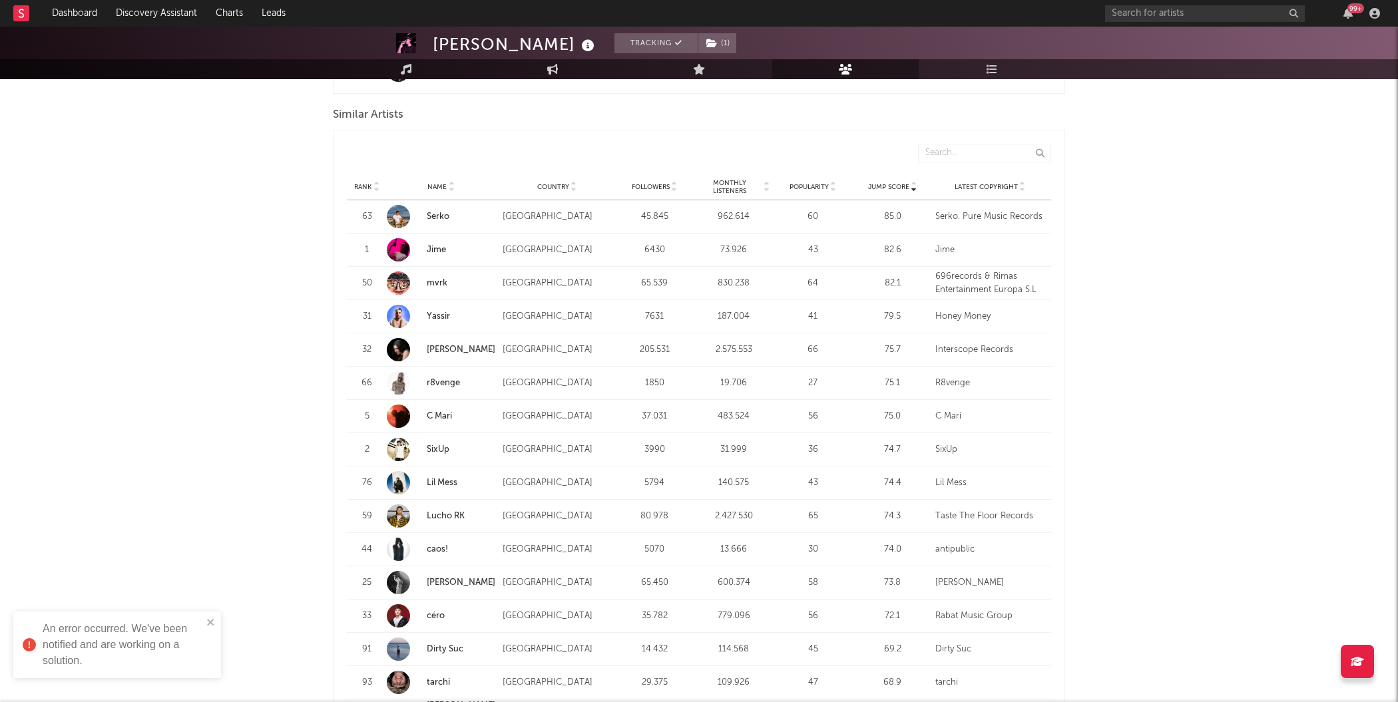
scroll to position [1160, 0]
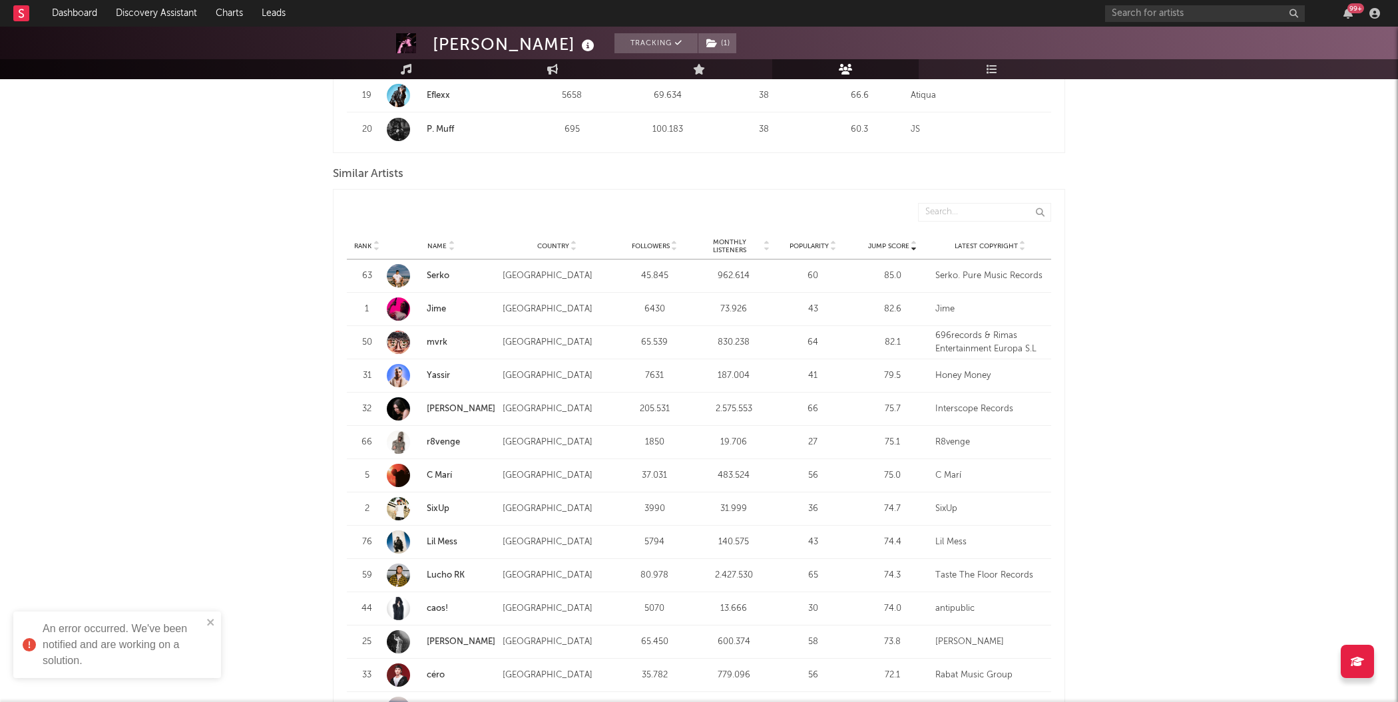
click at [442, 305] on link "Jime" at bounding box center [436, 309] width 19 height 9
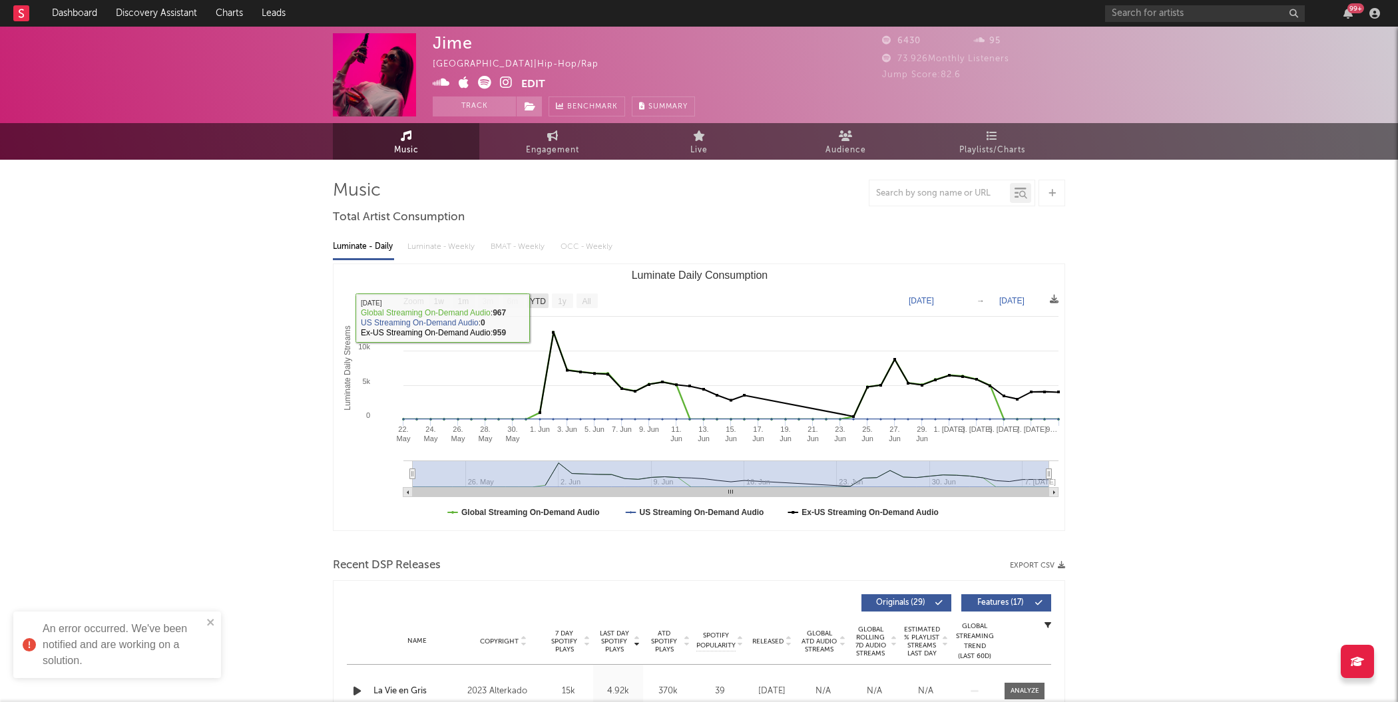
click at [539, 302] on text "YTD" at bounding box center [538, 301] width 16 height 9
select select "YTD"
click at [805, 139] on link "Audience" at bounding box center [845, 141] width 146 height 37
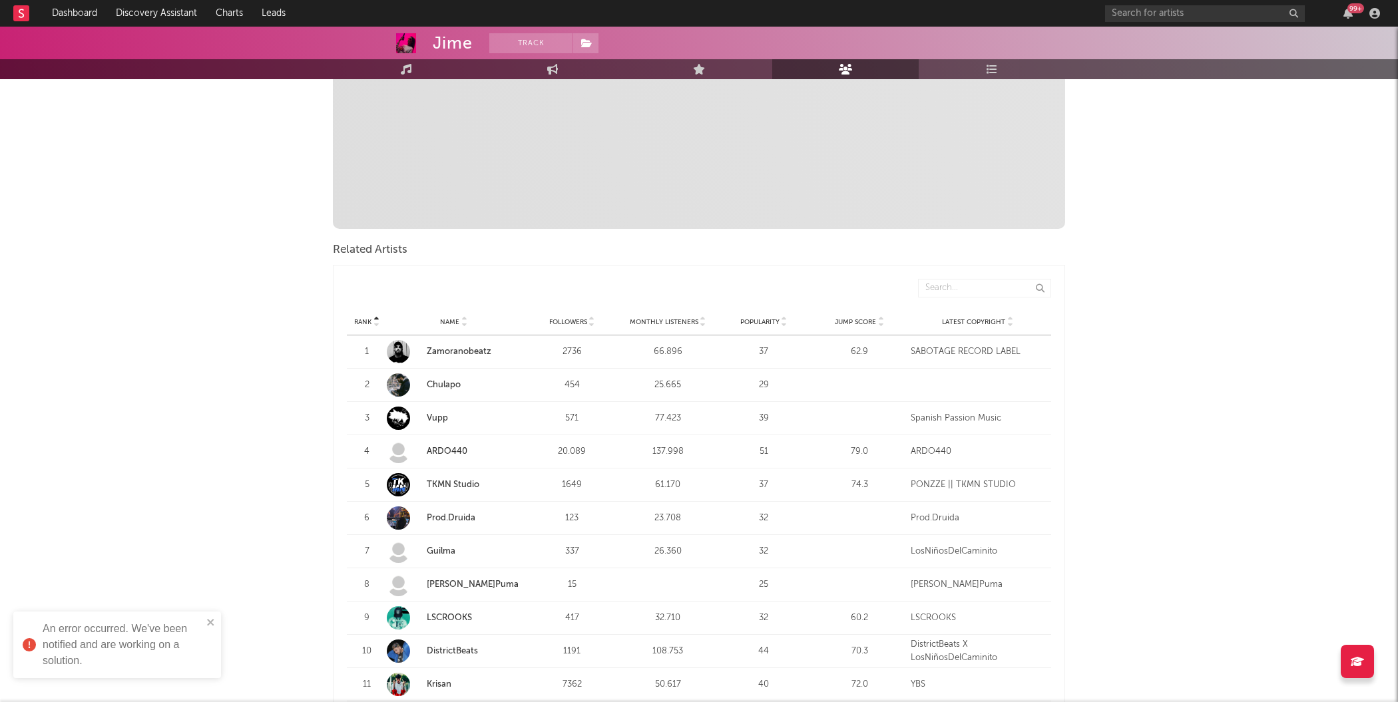
scroll to position [339, 0]
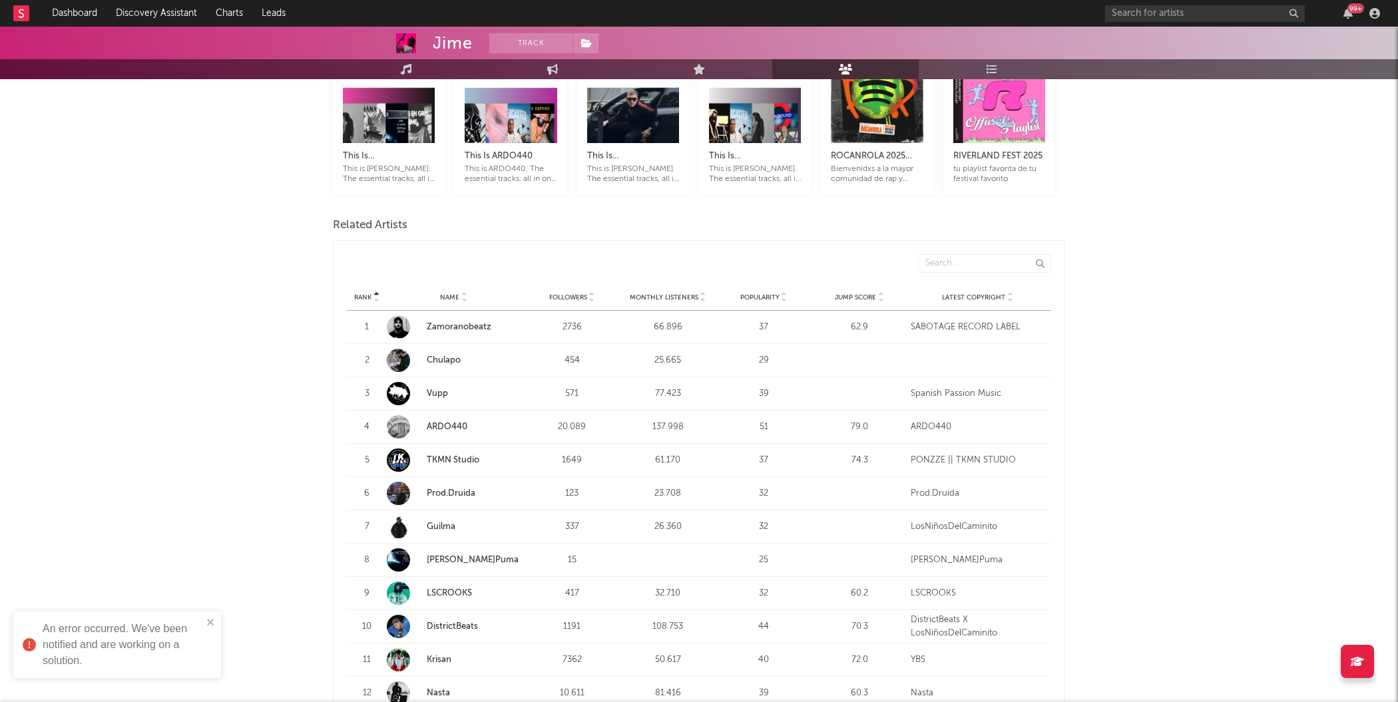
click at [438, 423] on link "ARDO440" at bounding box center [447, 427] width 41 height 9
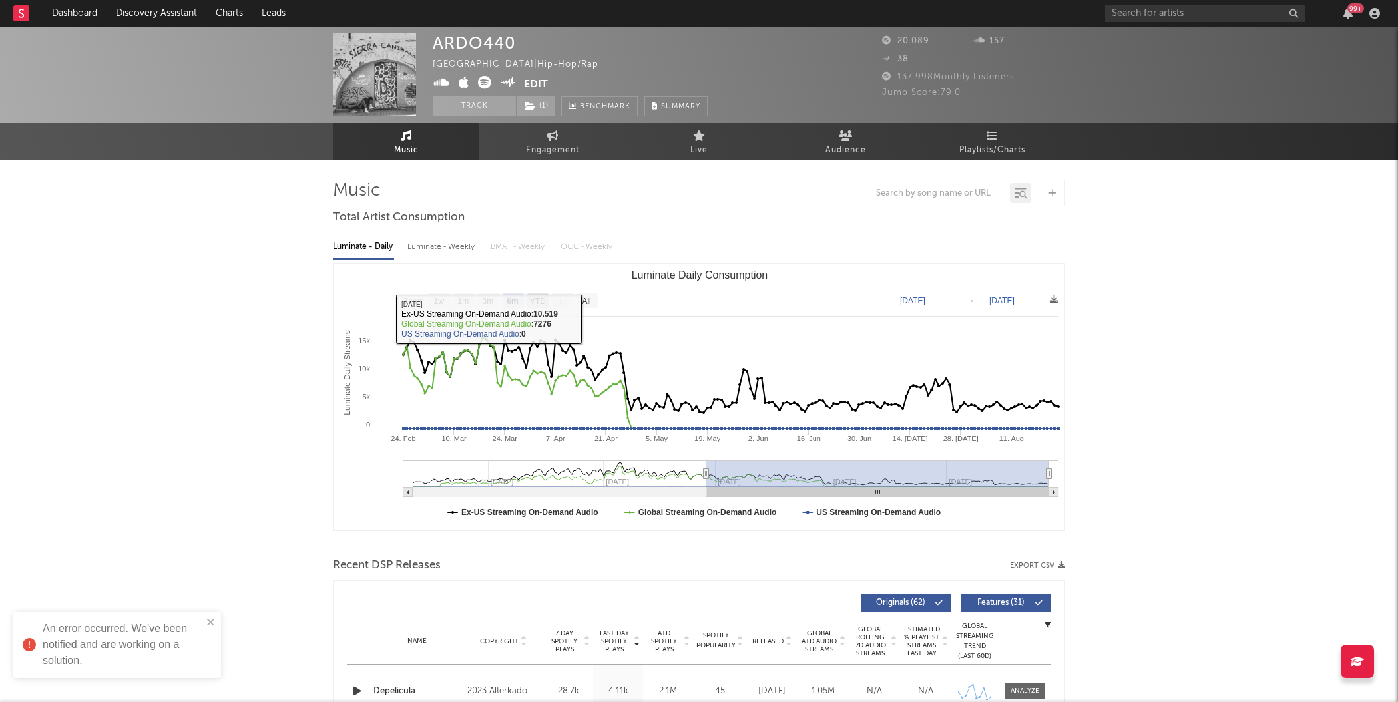
click at [533, 306] on rect "Luminate Daily Consumption" at bounding box center [537, 301] width 21 height 15
select select "YTD"
type input "[DATE]"
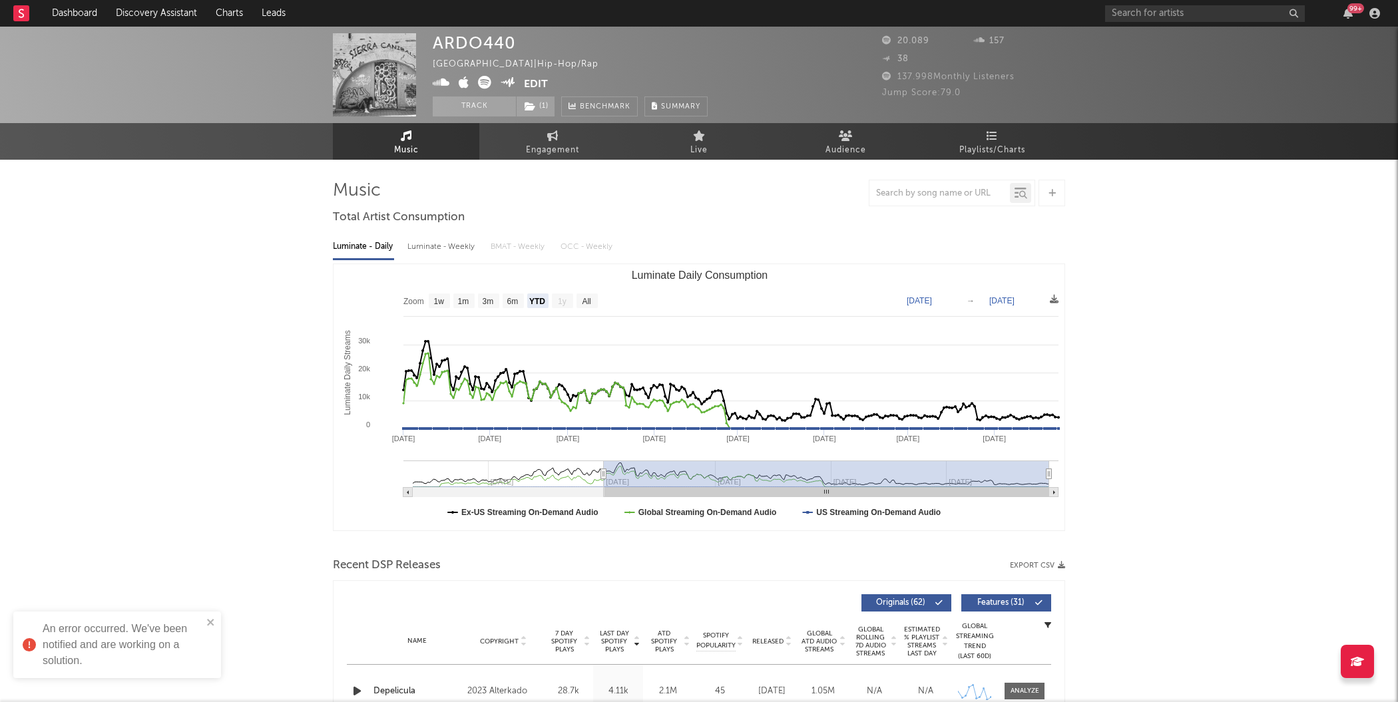
click at [498, 311] on rect "Luminate Daily Consumption" at bounding box center [699, 397] width 732 height 266
click at [464, 302] on text "1m" at bounding box center [463, 301] width 11 height 9
select select "1m"
type input "[DATE]"
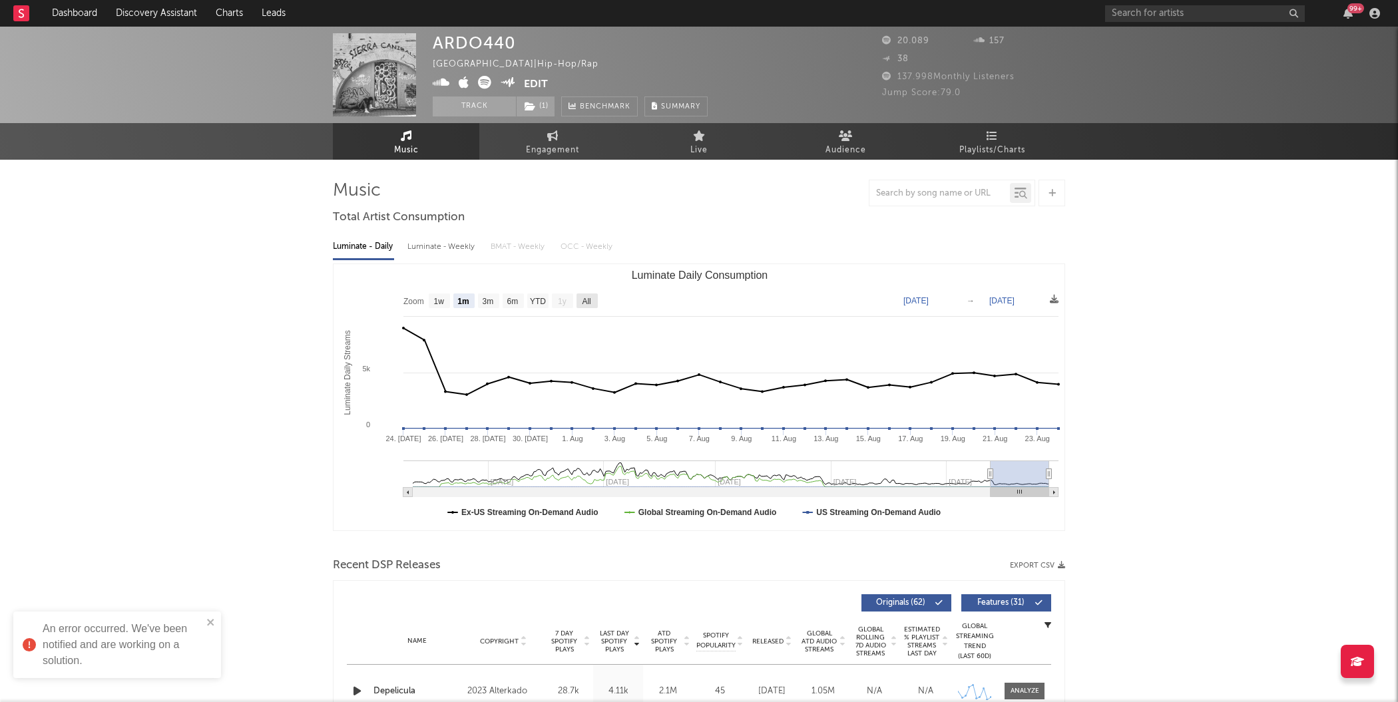
click at [592, 304] on rect "Luminate Daily Consumption" at bounding box center [586, 301] width 21 height 15
select select "All"
type input "[DATE]"
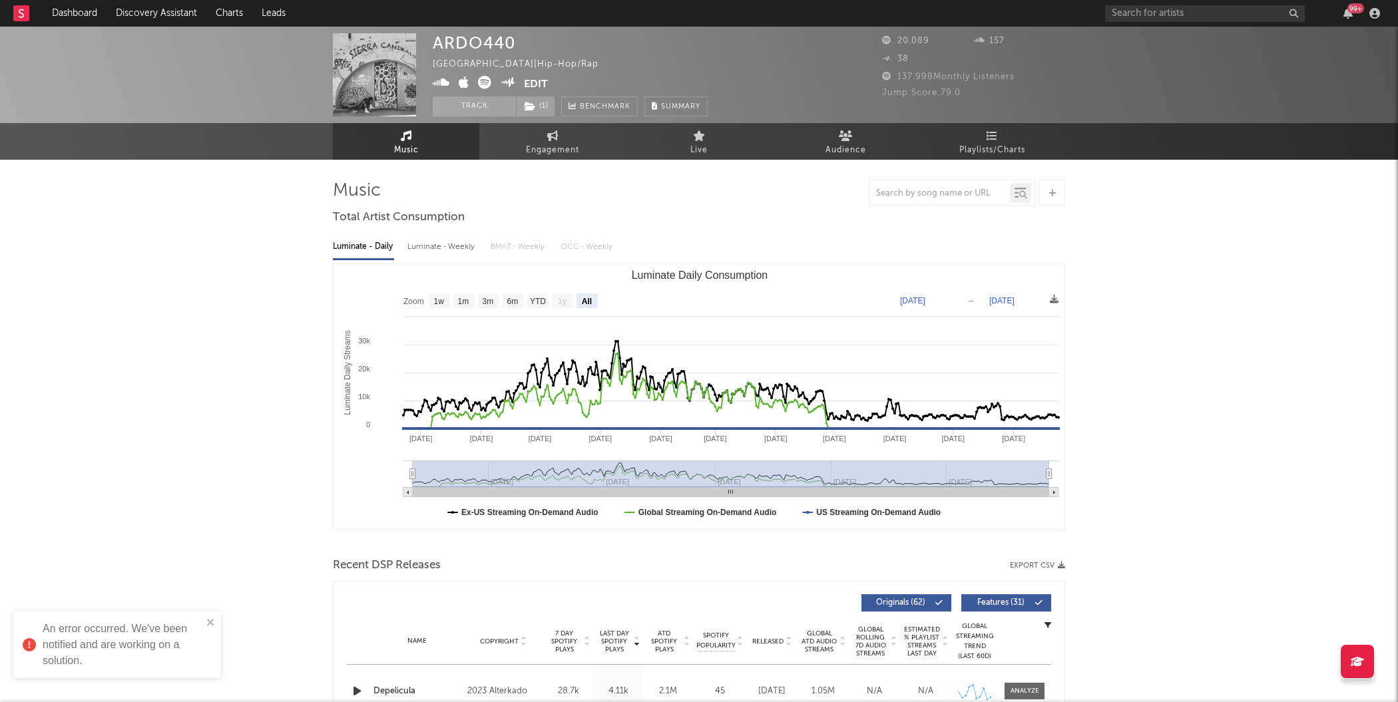
click at [23, 19] on rect at bounding box center [21, 13] width 16 height 16
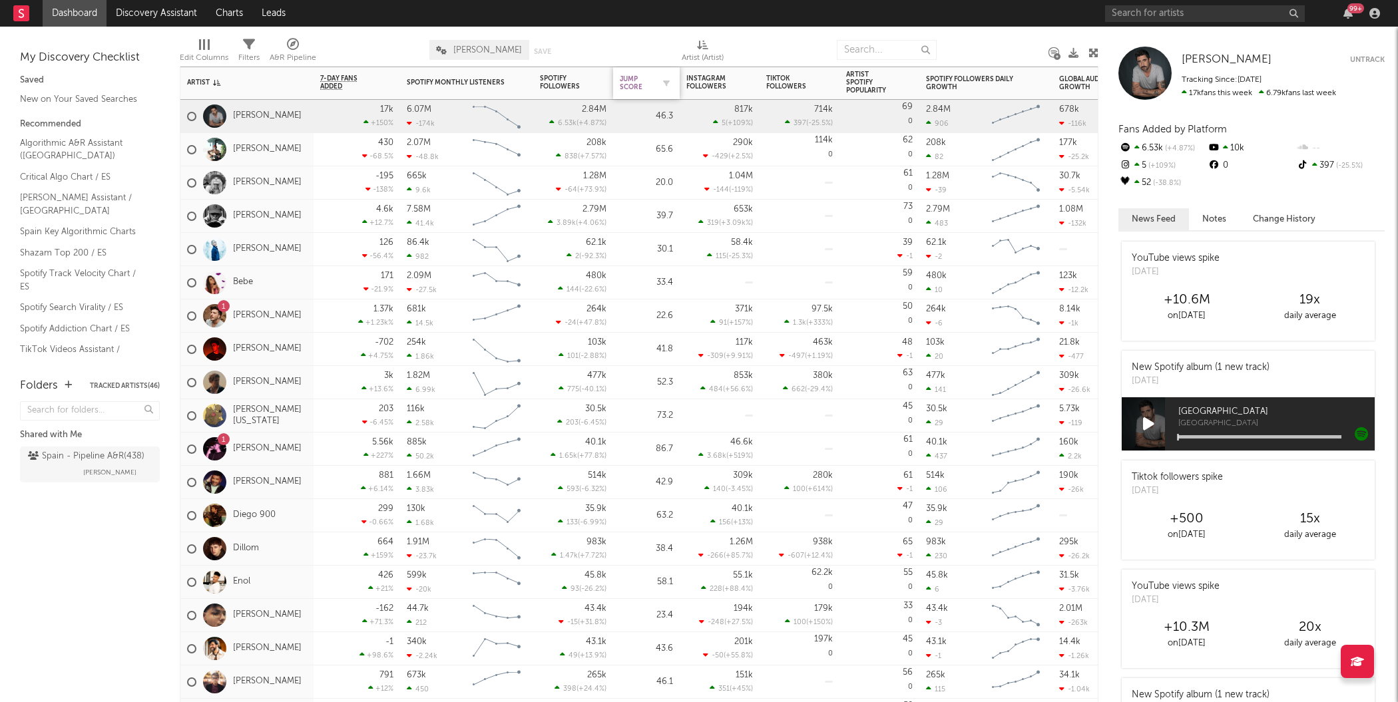
click at [636, 75] on div "Jump Score" at bounding box center [646, 83] width 53 height 28
click at [636, 87] on div "Jump Score" at bounding box center [636, 83] width 33 height 16
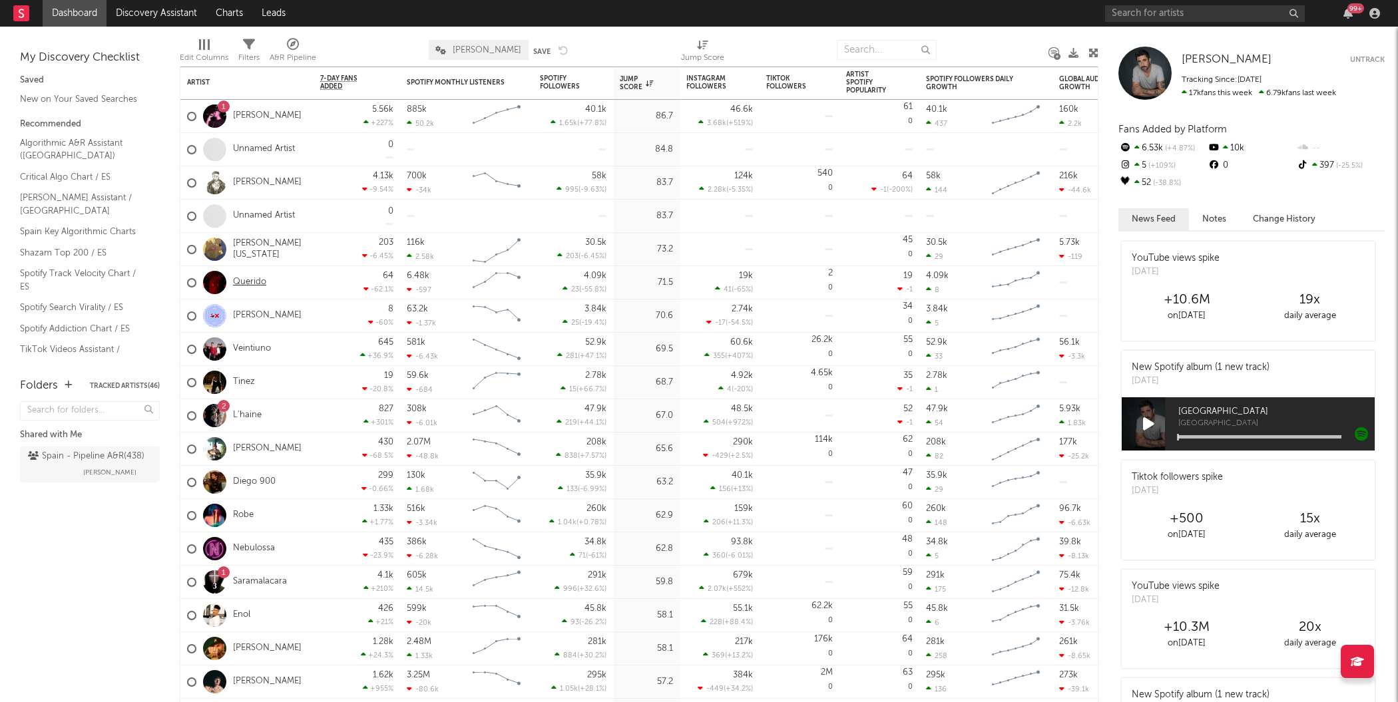
click at [240, 282] on link "Querido" at bounding box center [249, 282] width 33 height 11
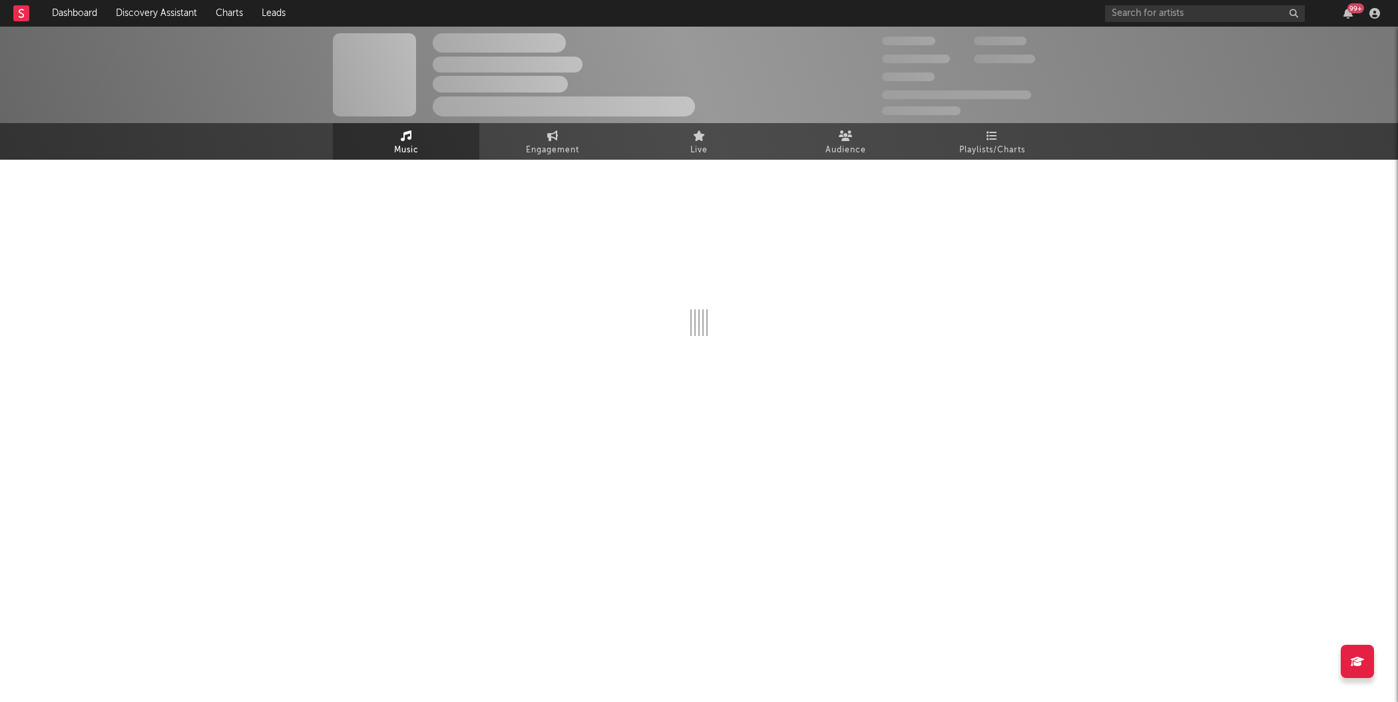
select select "1w"
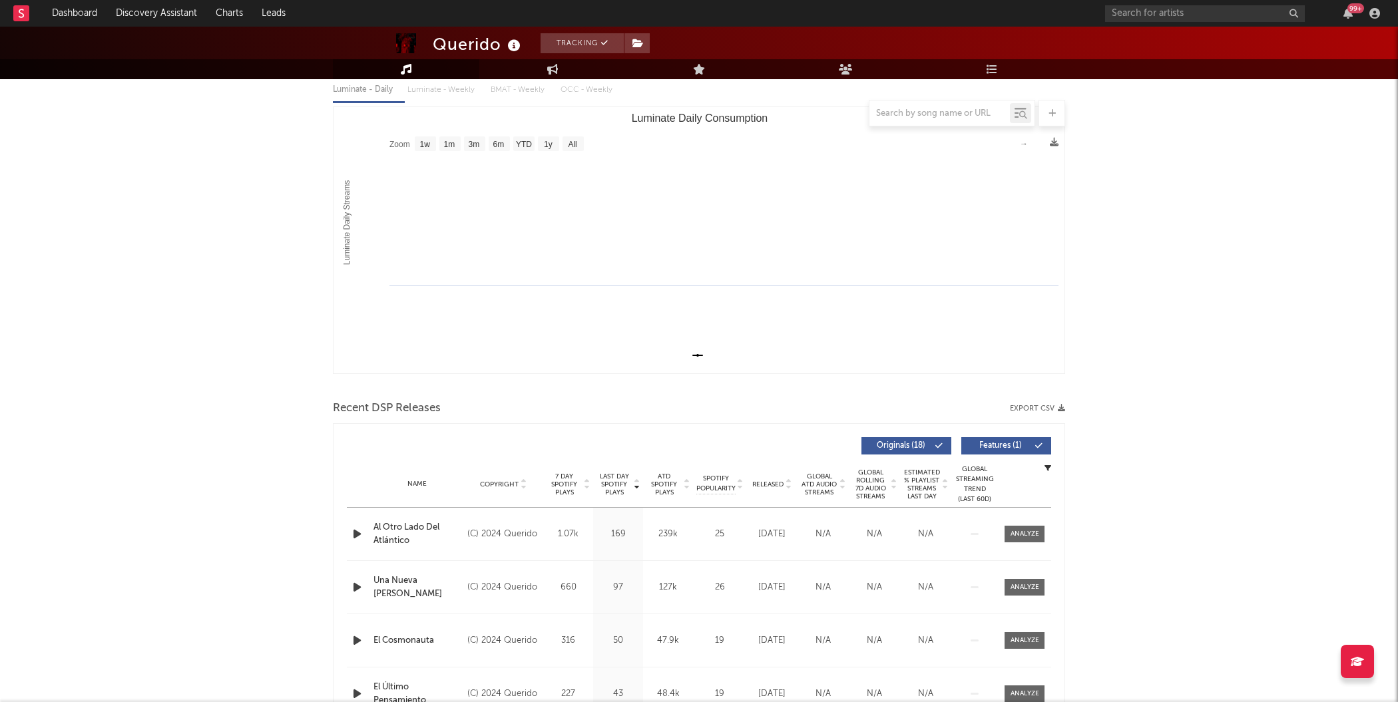
scroll to position [278, 0]
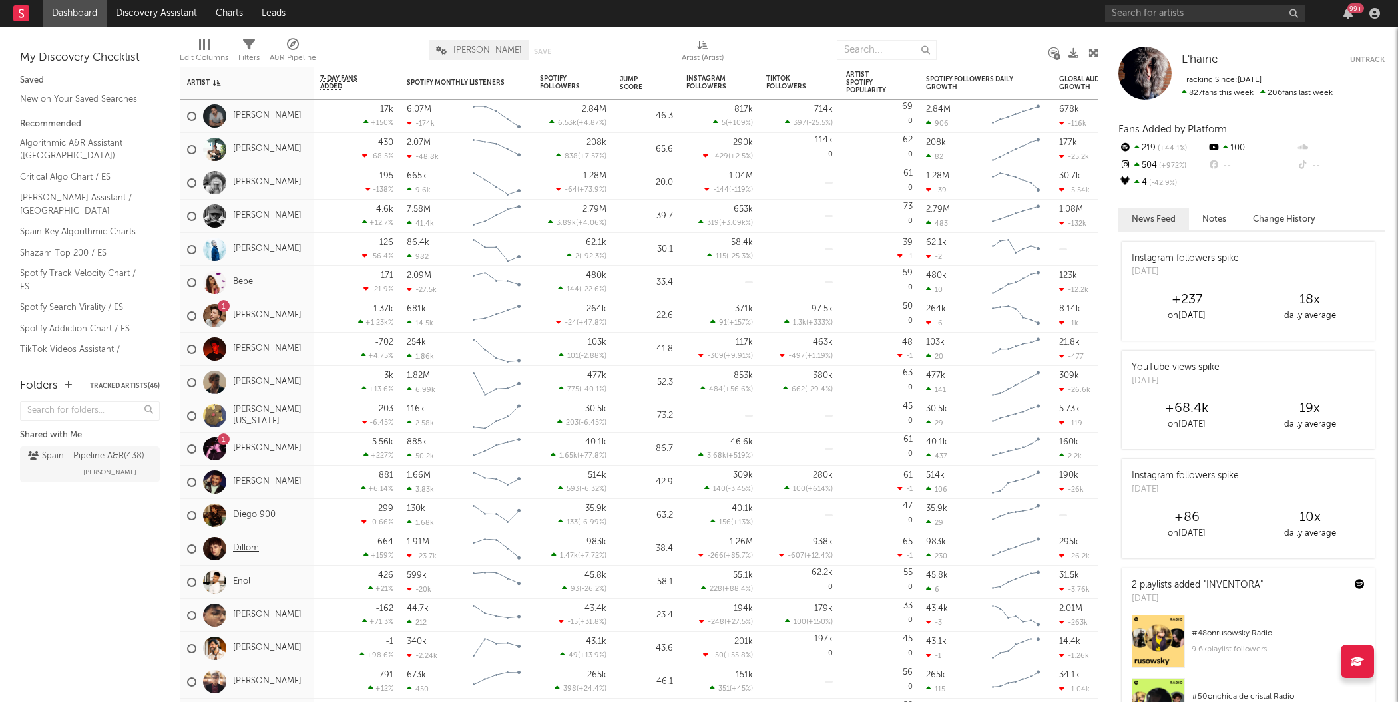
click at [242, 548] on link "Dillom" at bounding box center [246, 548] width 26 height 11
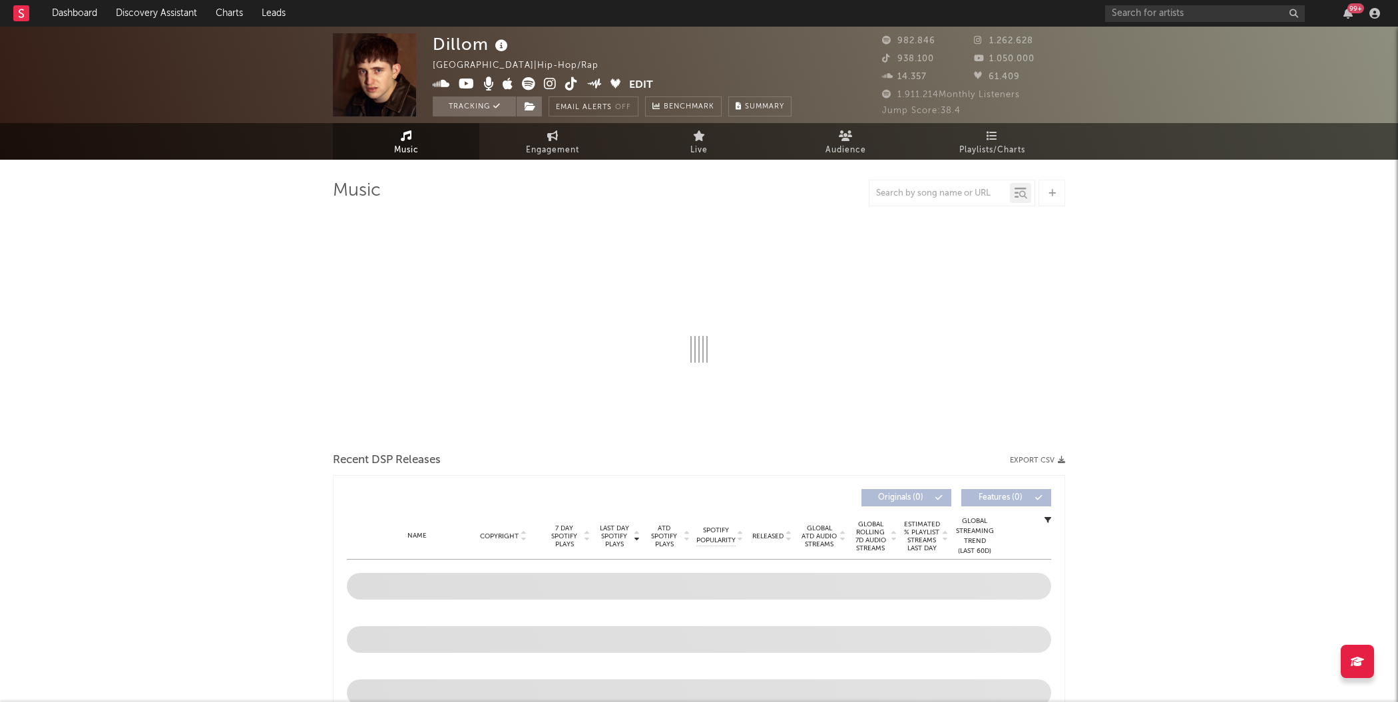
select select "6m"
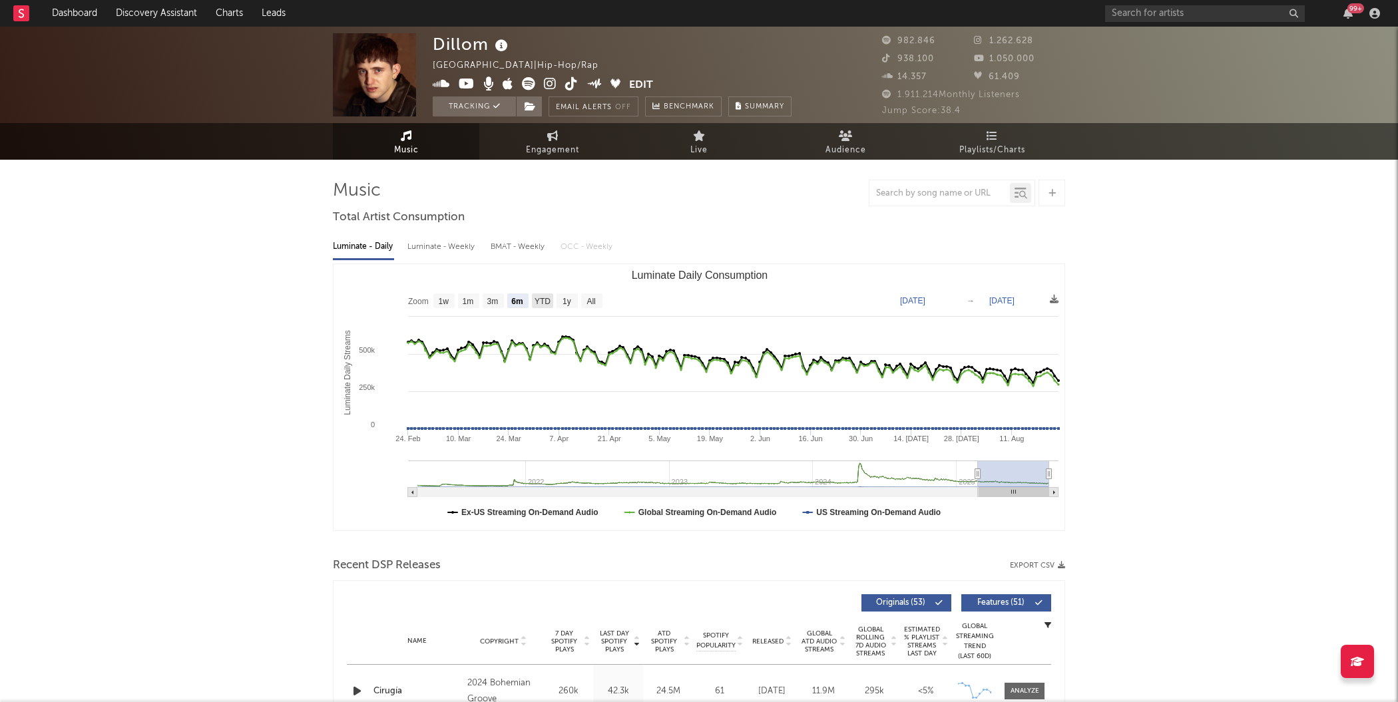
click at [536, 304] on text "YTD" at bounding box center [543, 301] width 16 height 9
select select "YTD"
type input "[DATE]"
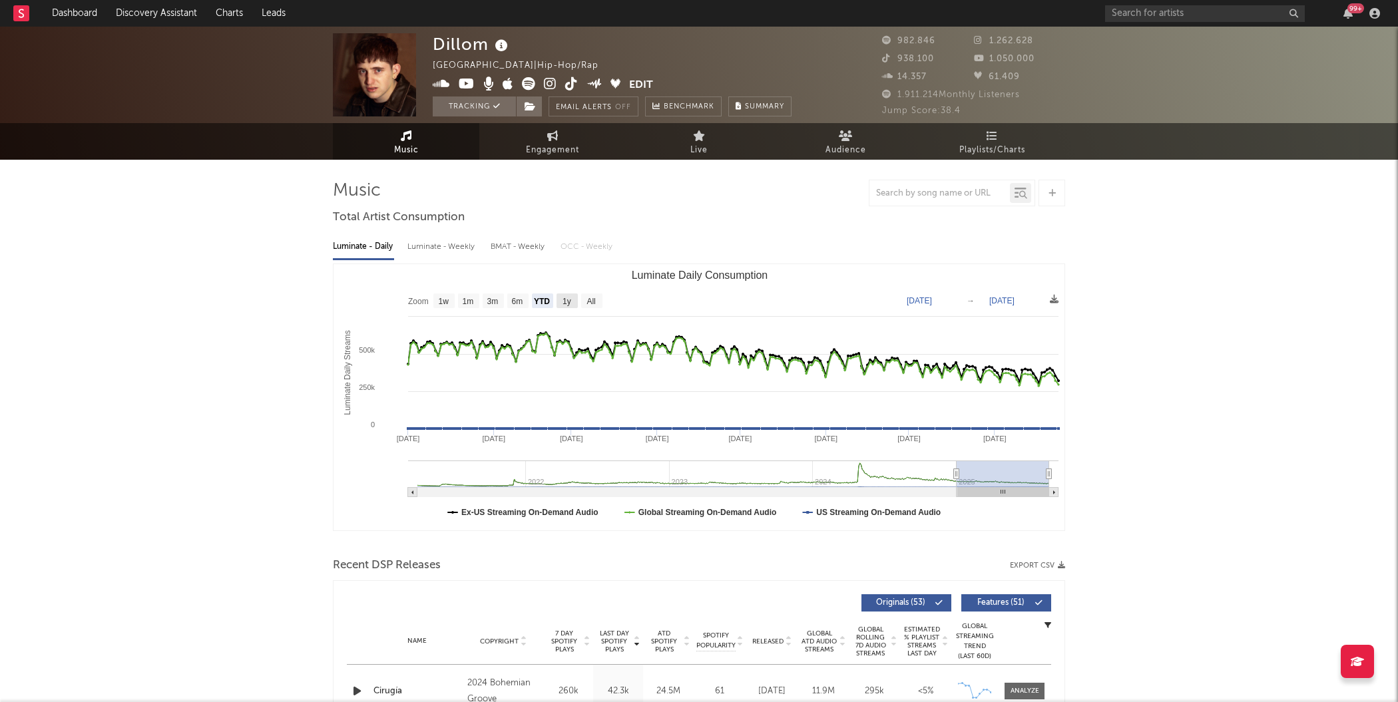
click at [570, 302] on text "1y" at bounding box center [566, 301] width 9 height 9
select select "1y"
type input "[DATE]"
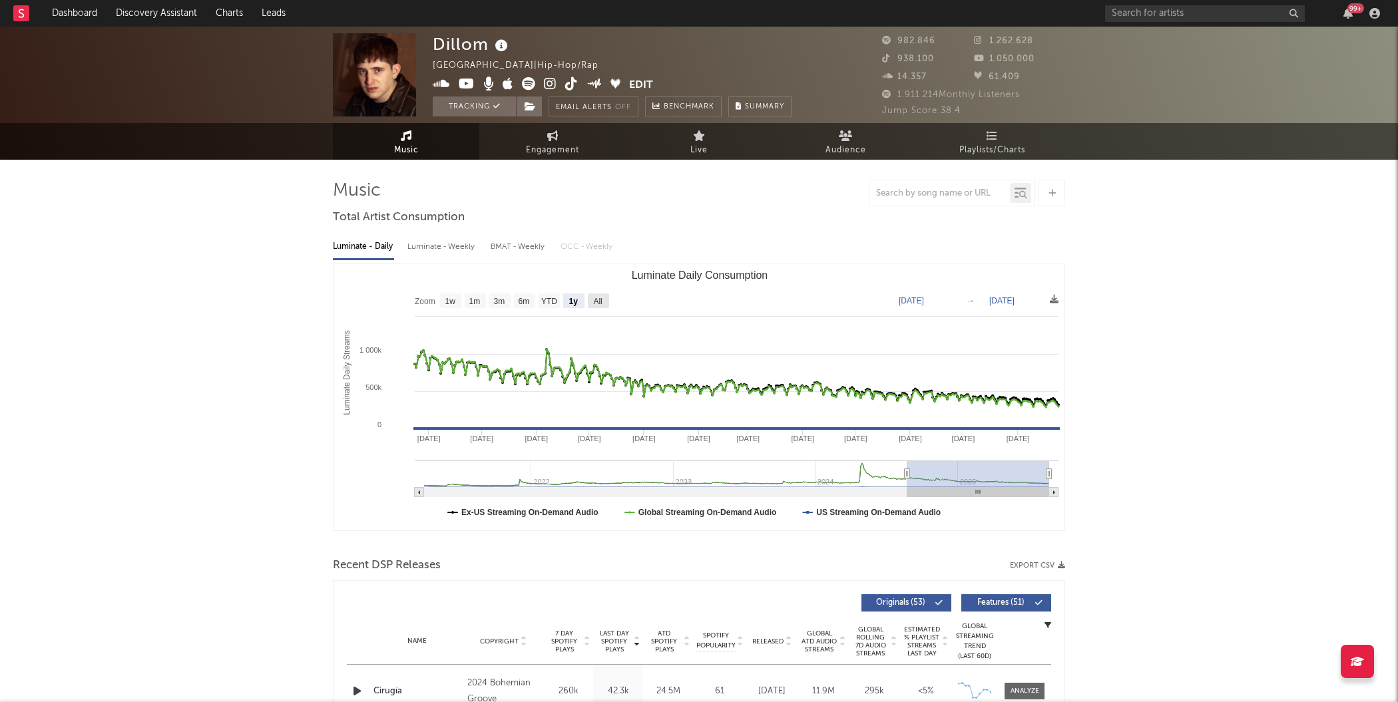
click at [596, 300] on text "All" at bounding box center [597, 301] width 9 height 9
select select "All"
type input "[DATE]"
